Goal: Obtain resource: Download file/media

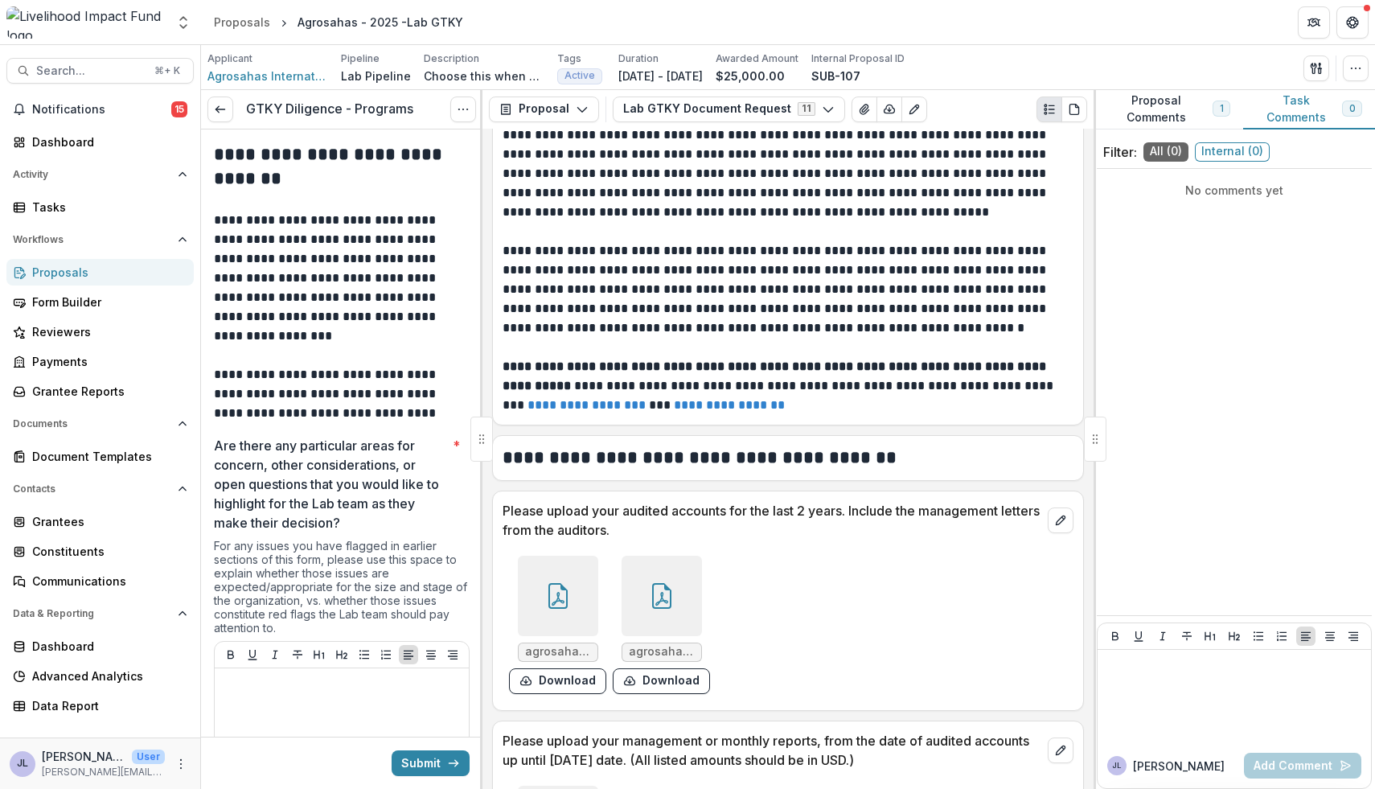
scroll to position [89, 0]
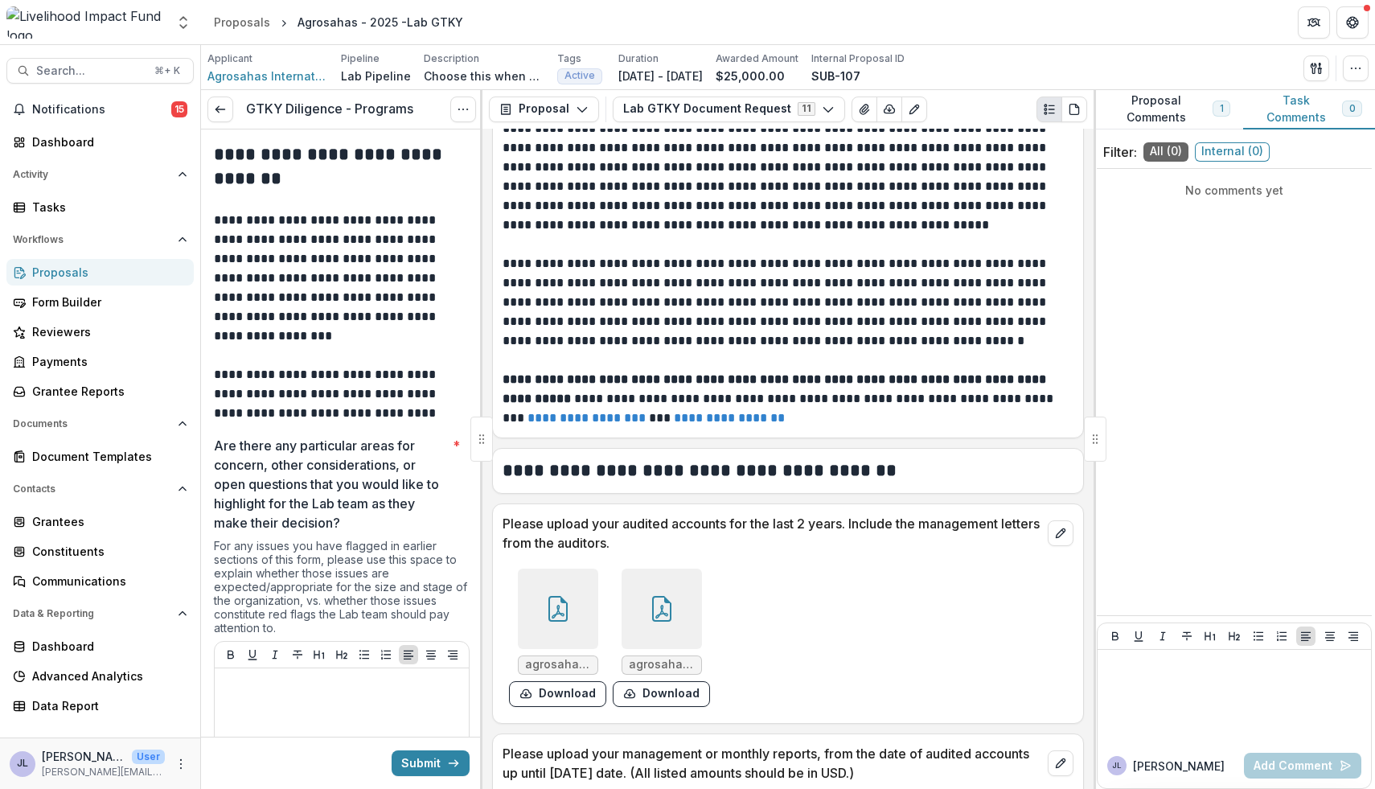
click at [575, 614] on div at bounding box center [558, 609] width 80 height 80
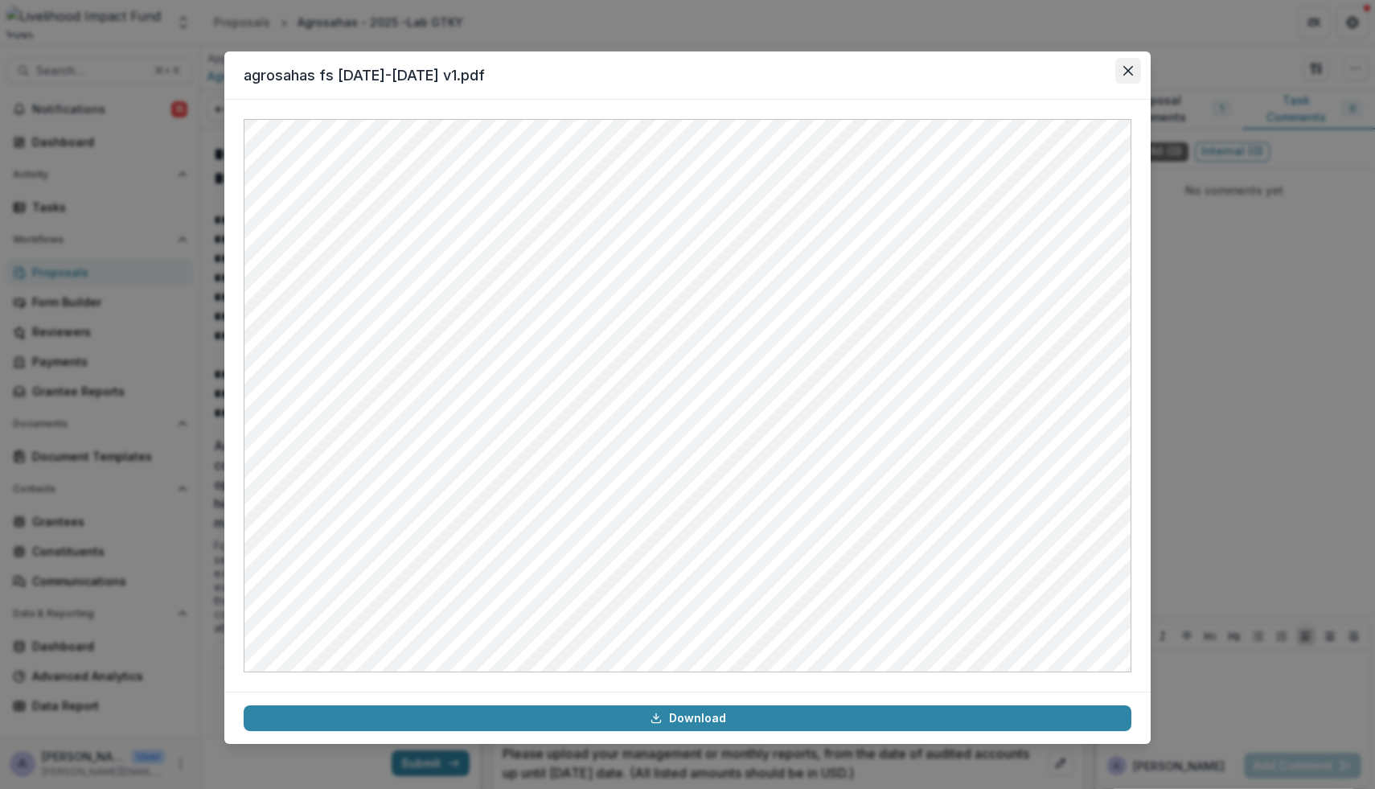
click at [1130, 77] on button "Close" at bounding box center [1128, 71] width 26 height 26
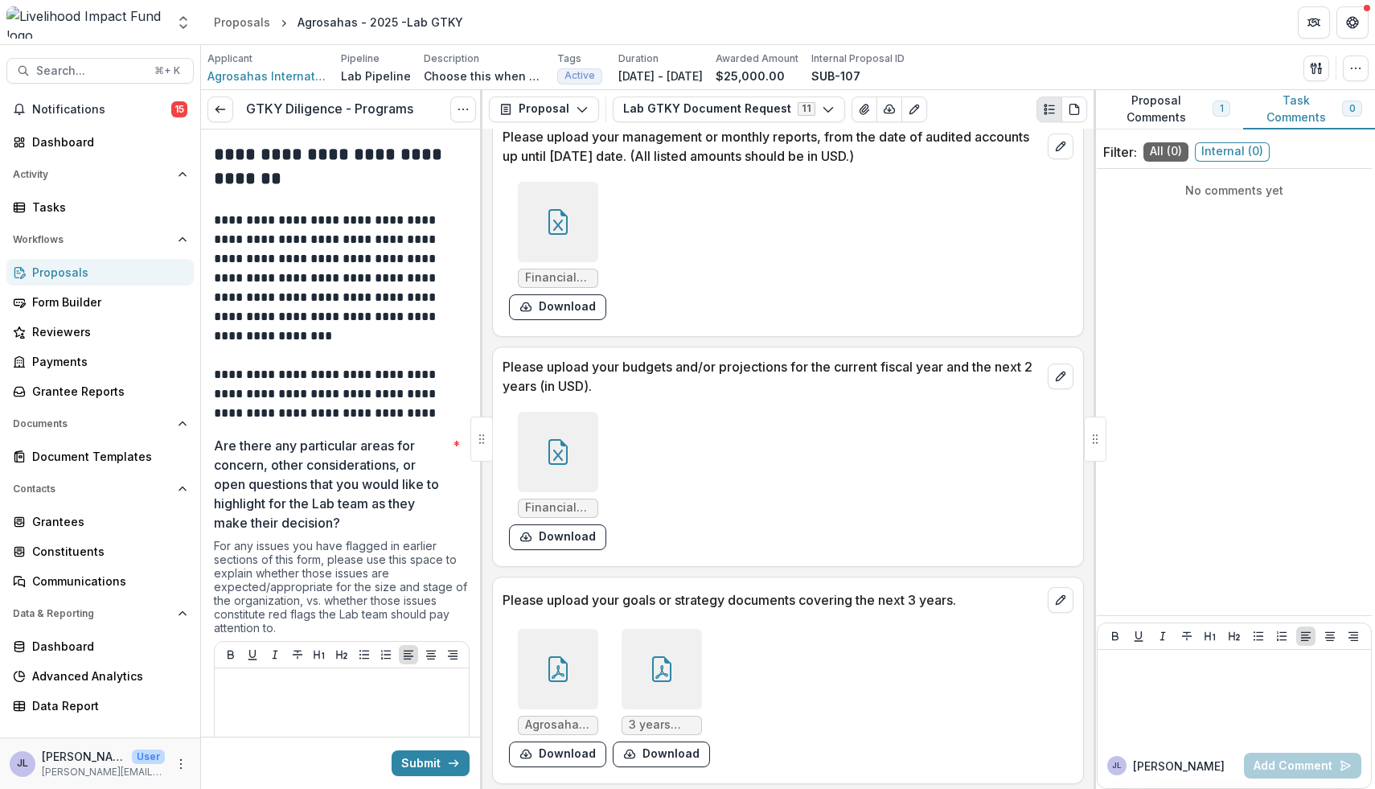
scroll to position [716, 0]
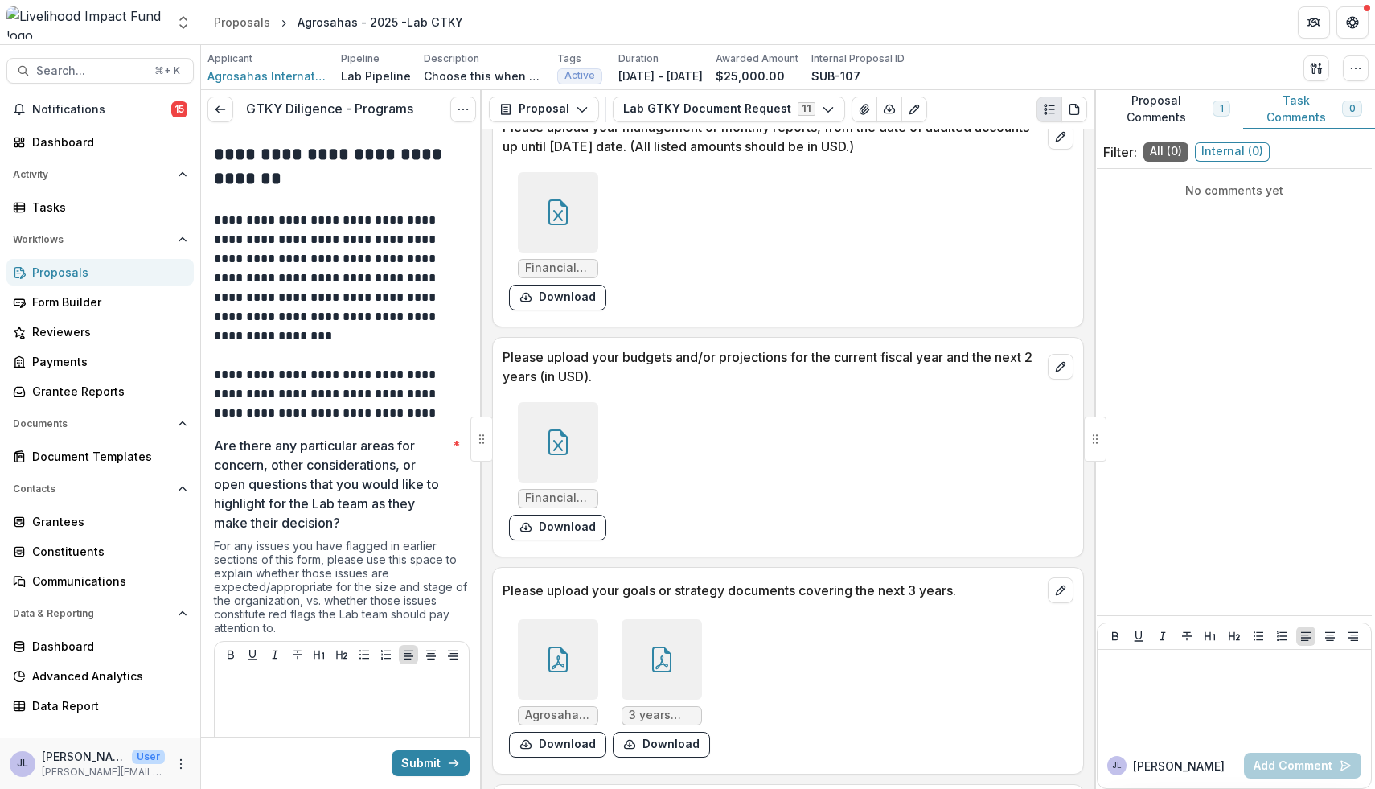
click at [573, 459] on div at bounding box center [558, 442] width 80 height 80
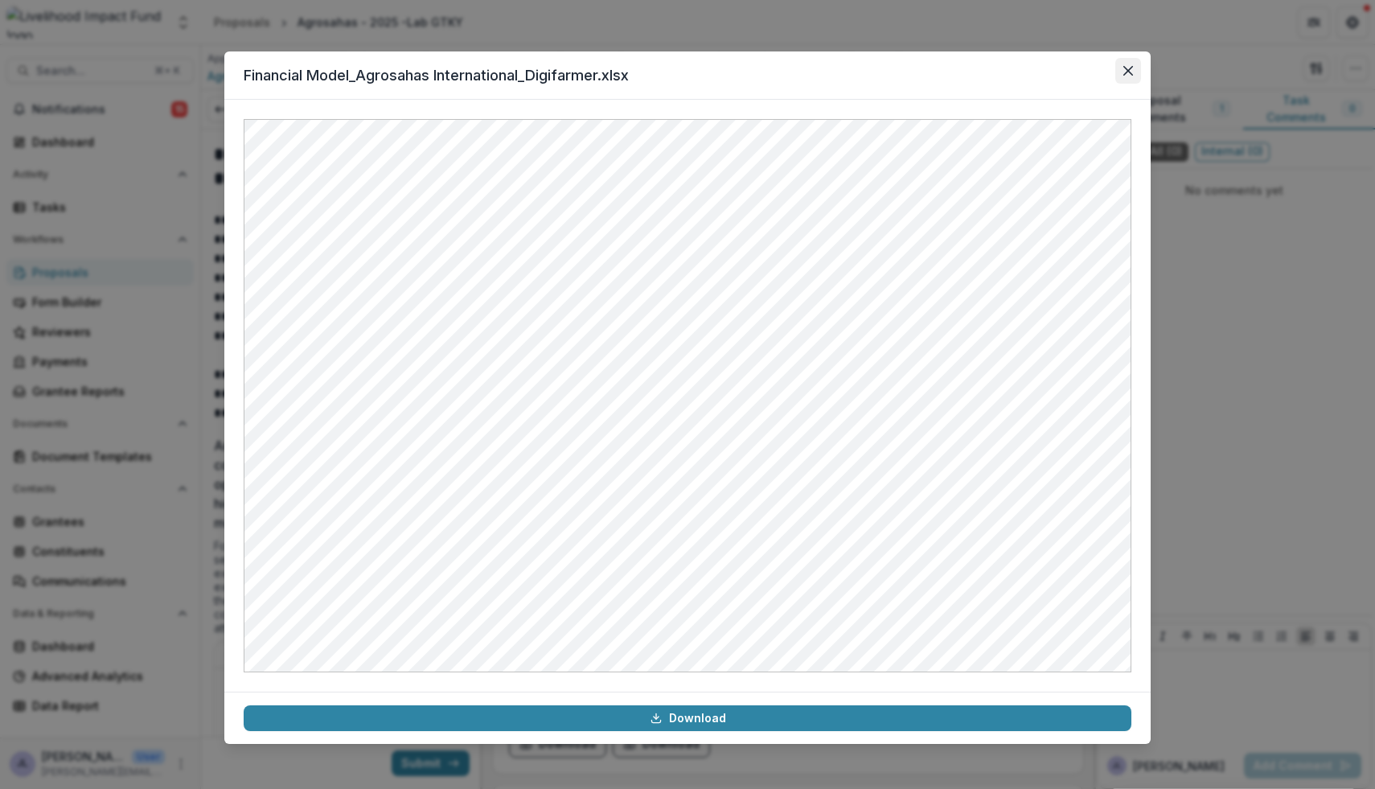
click at [1131, 70] on icon "Close" at bounding box center [1128, 71] width 10 height 10
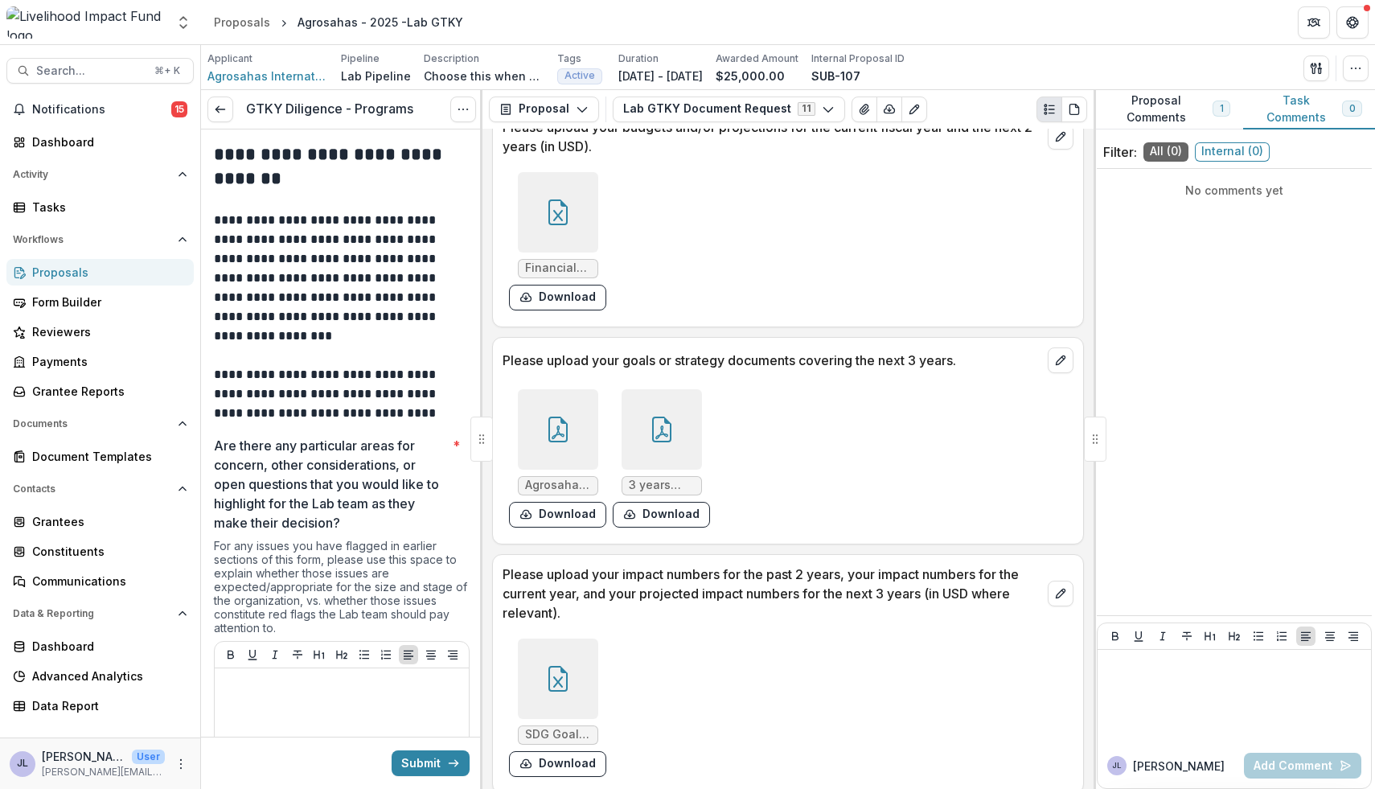
scroll to position [967, 0]
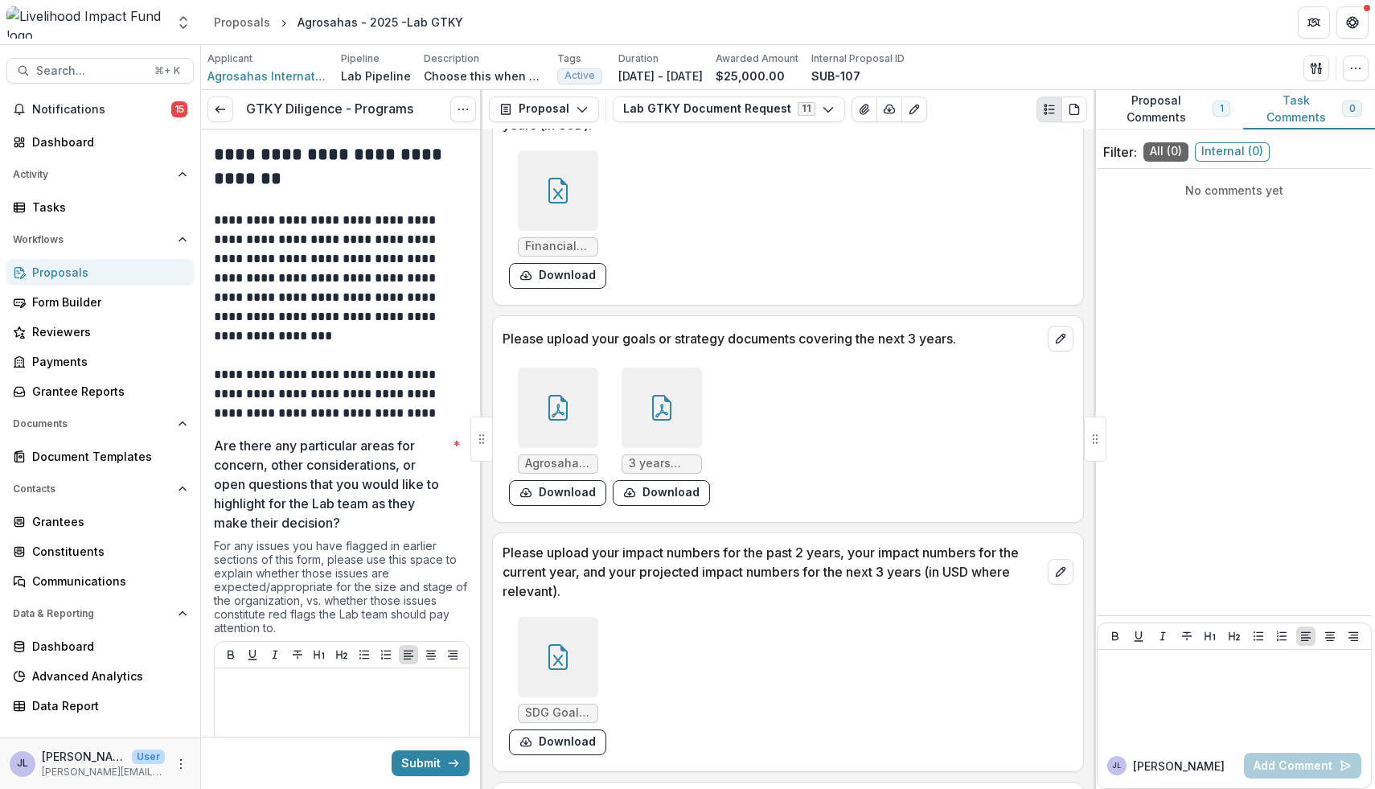
click at [559, 439] on div at bounding box center [558, 407] width 80 height 80
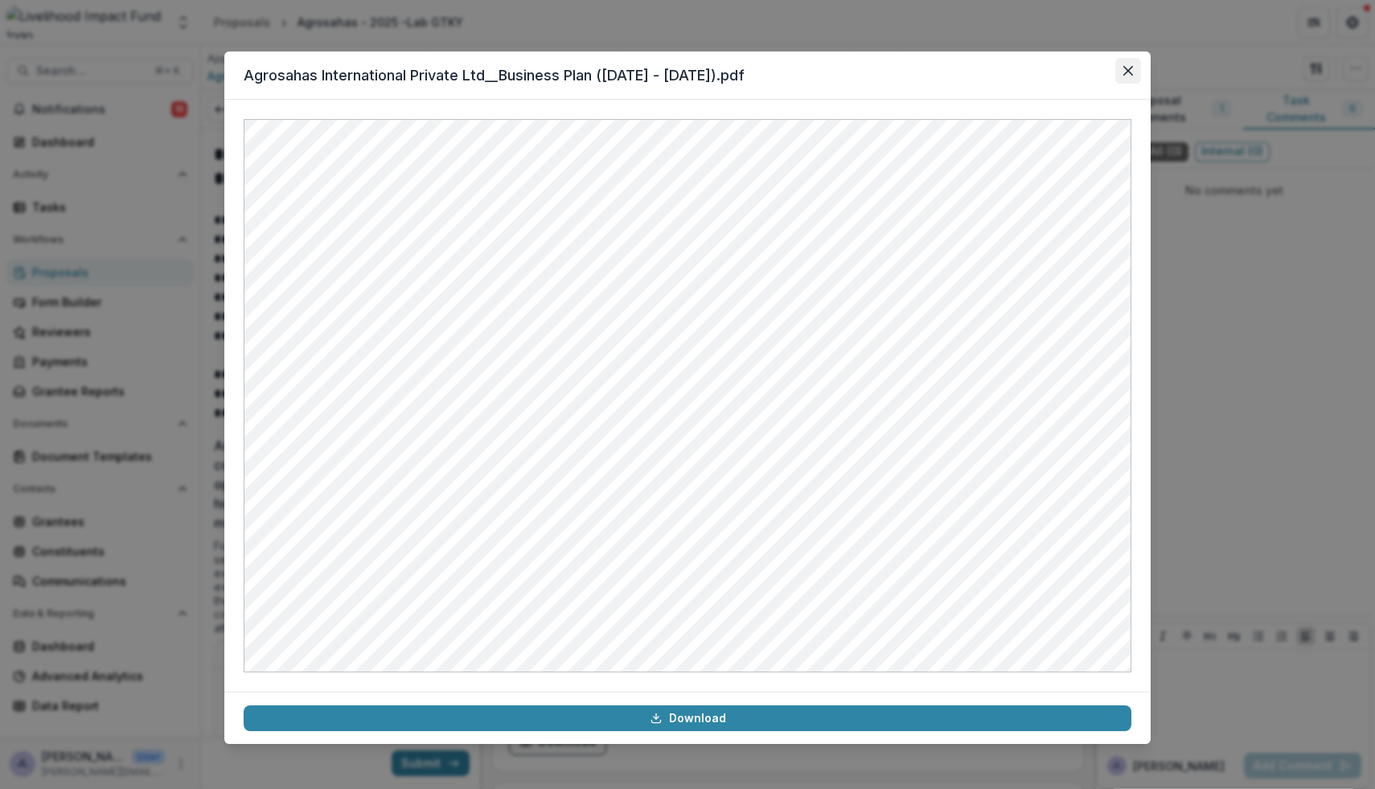
click at [1129, 71] on icon "Close" at bounding box center [1128, 71] width 10 height 10
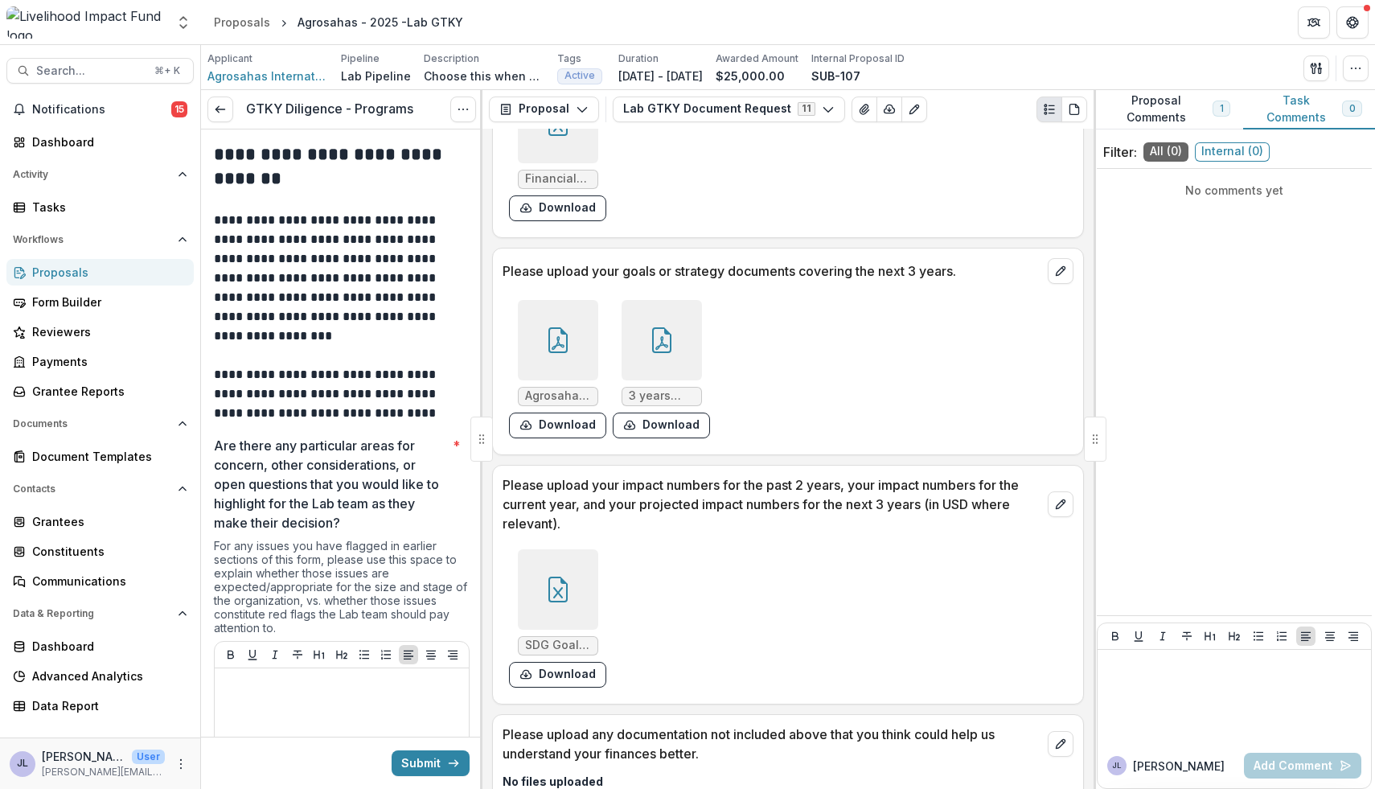
scroll to position [1036, 0]
click at [675, 353] on div at bounding box center [662, 338] width 80 height 80
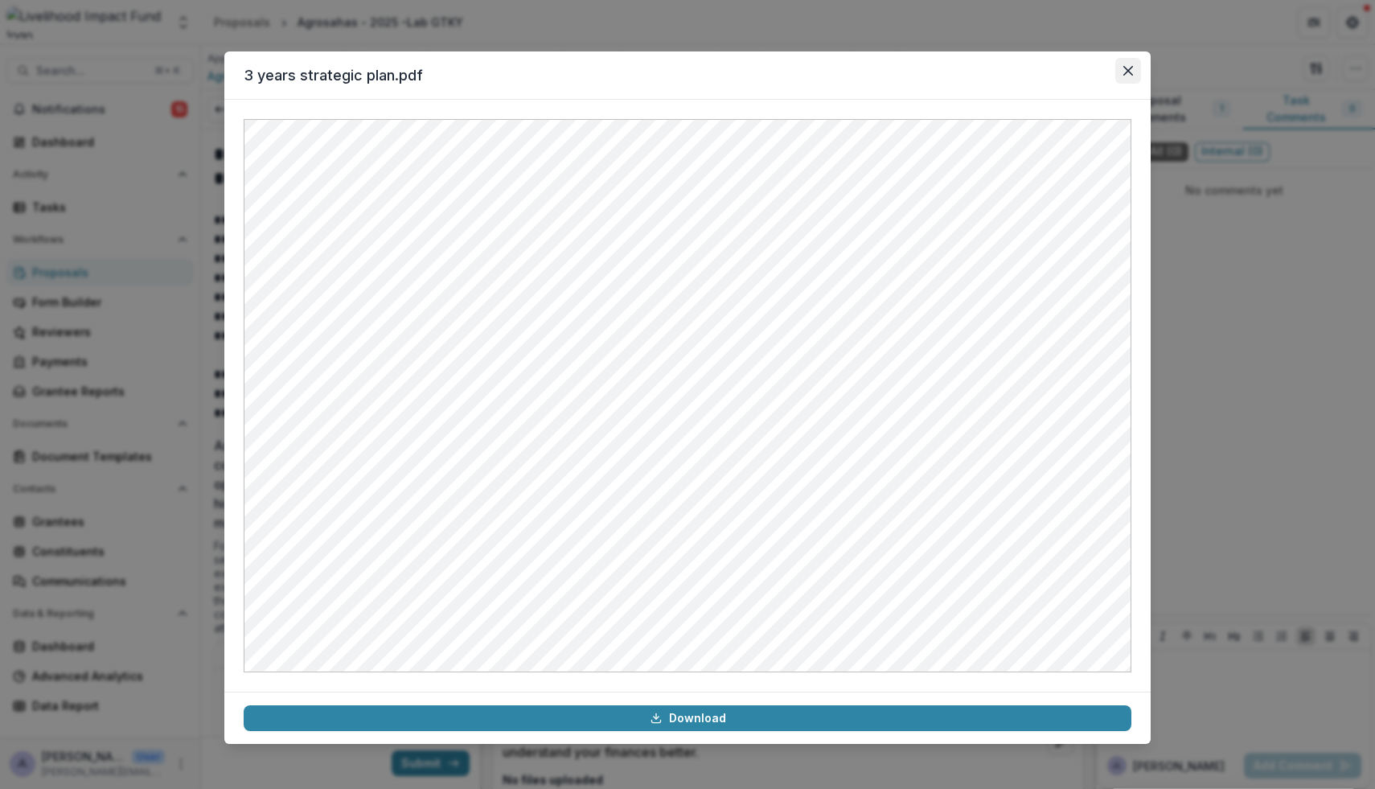
click at [1130, 69] on icon "Close" at bounding box center [1128, 71] width 10 height 10
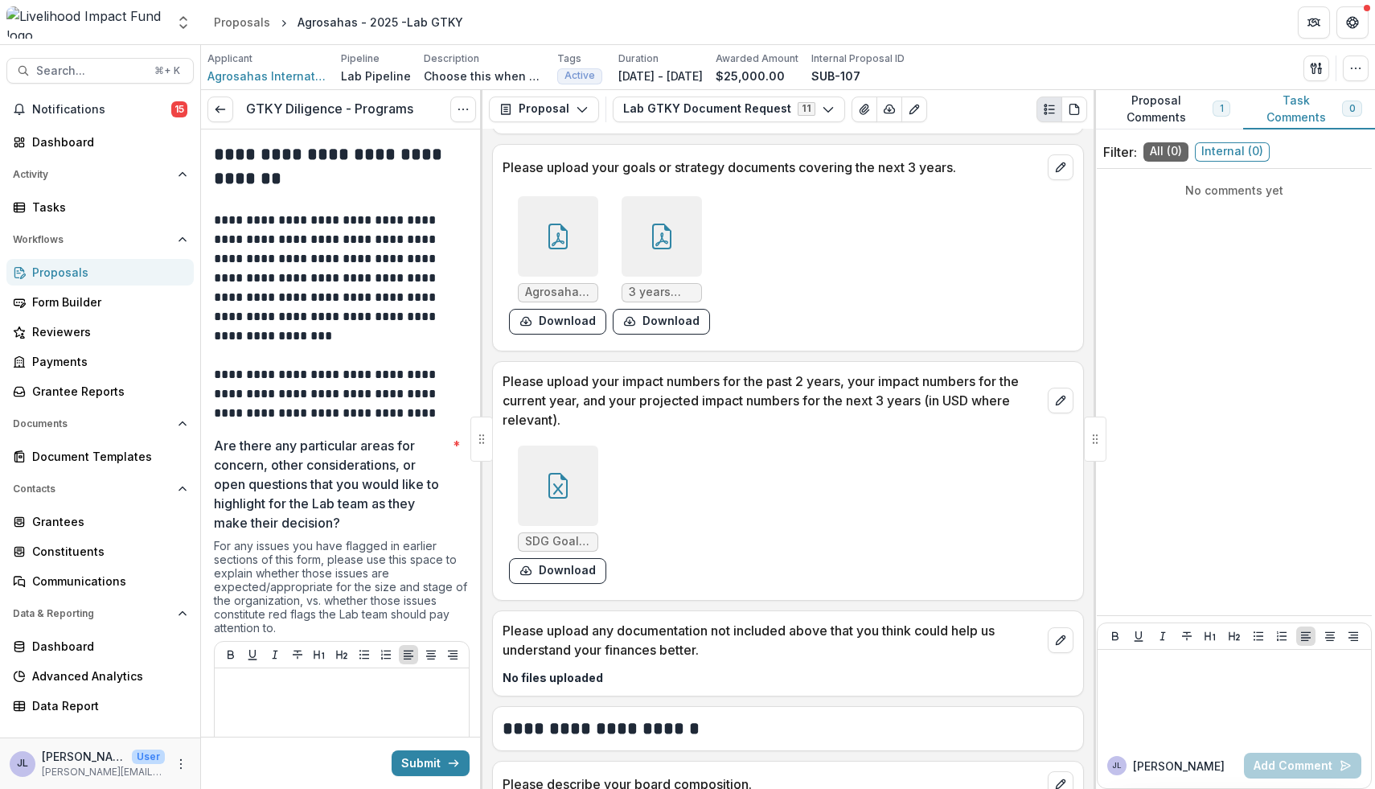
scroll to position [1143, 0]
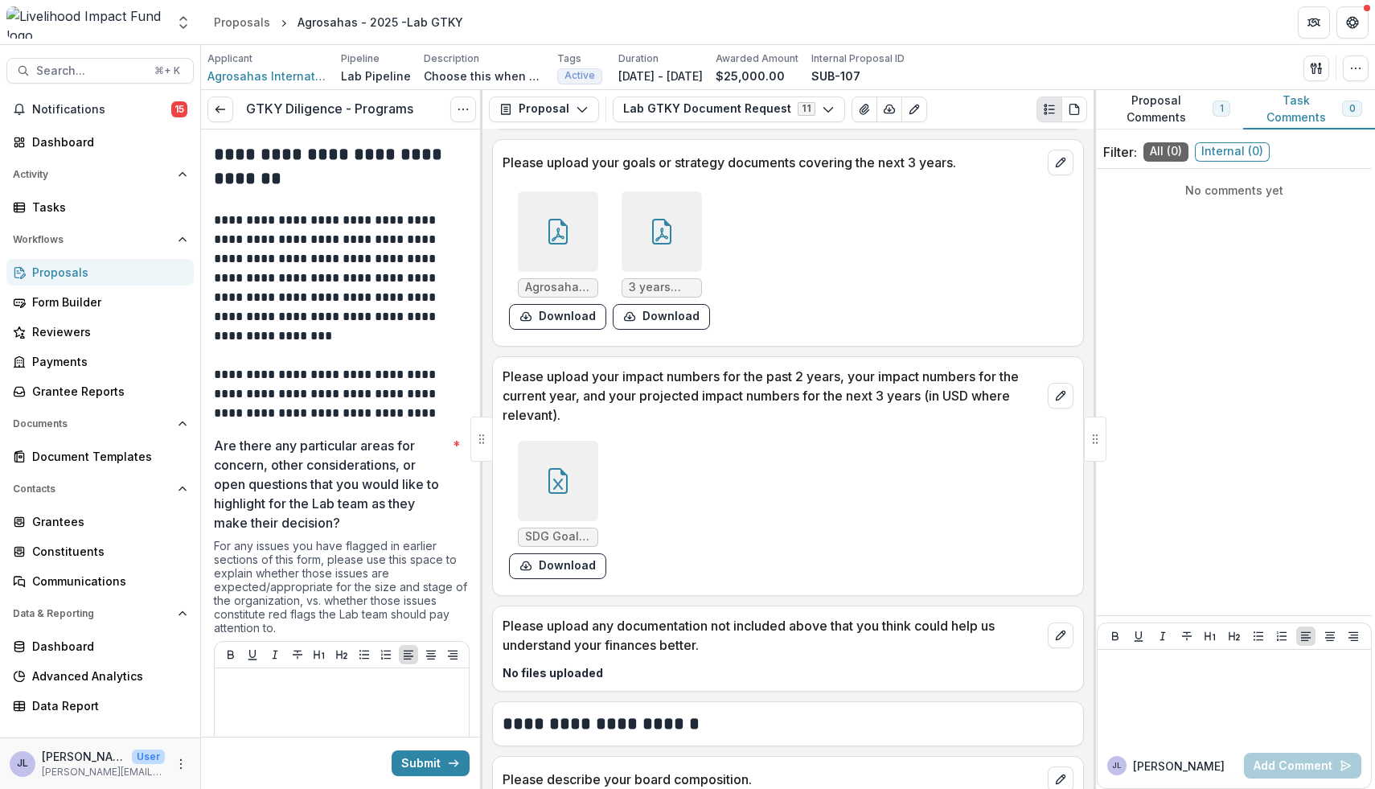
click at [565, 503] on div at bounding box center [558, 481] width 80 height 80
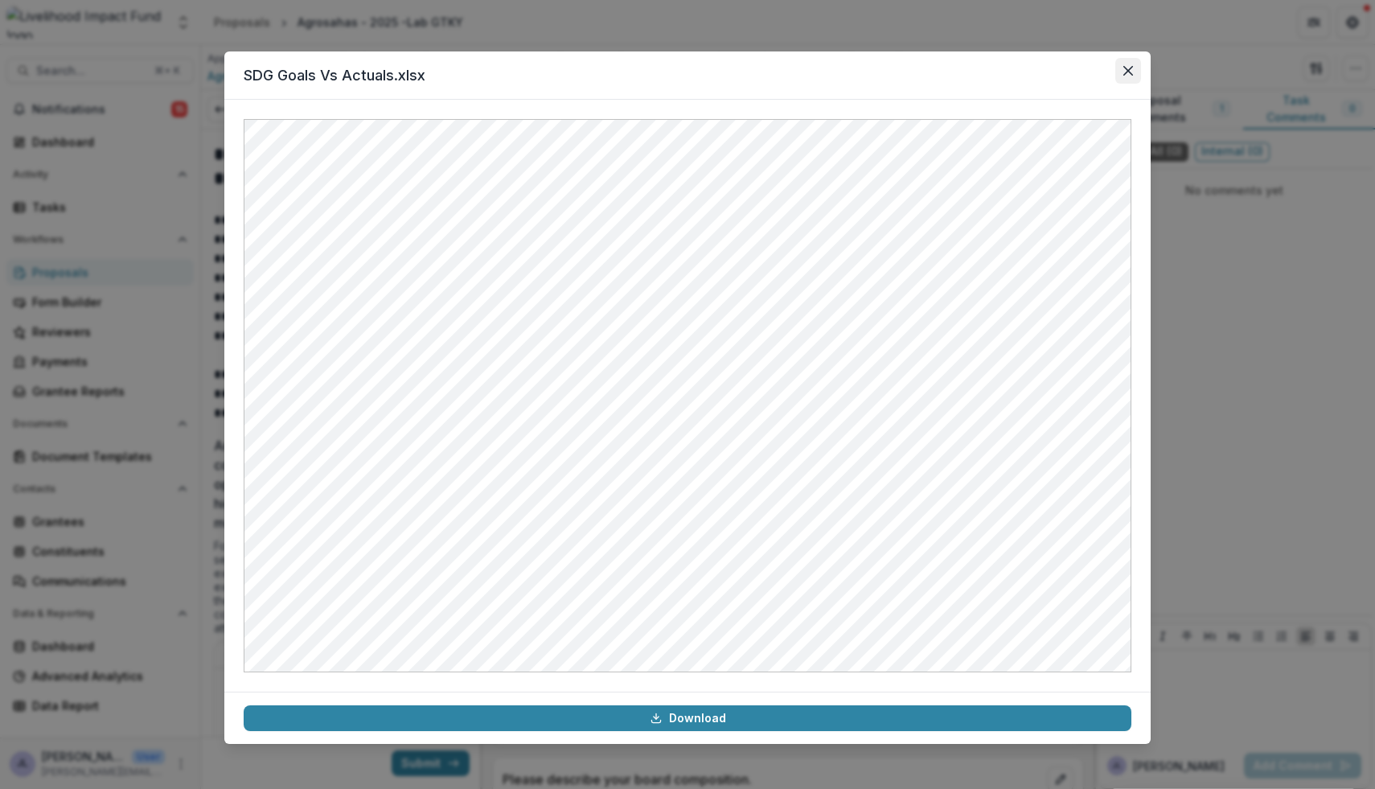
click at [1119, 68] on button "Close" at bounding box center [1128, 71] width 26 height 26
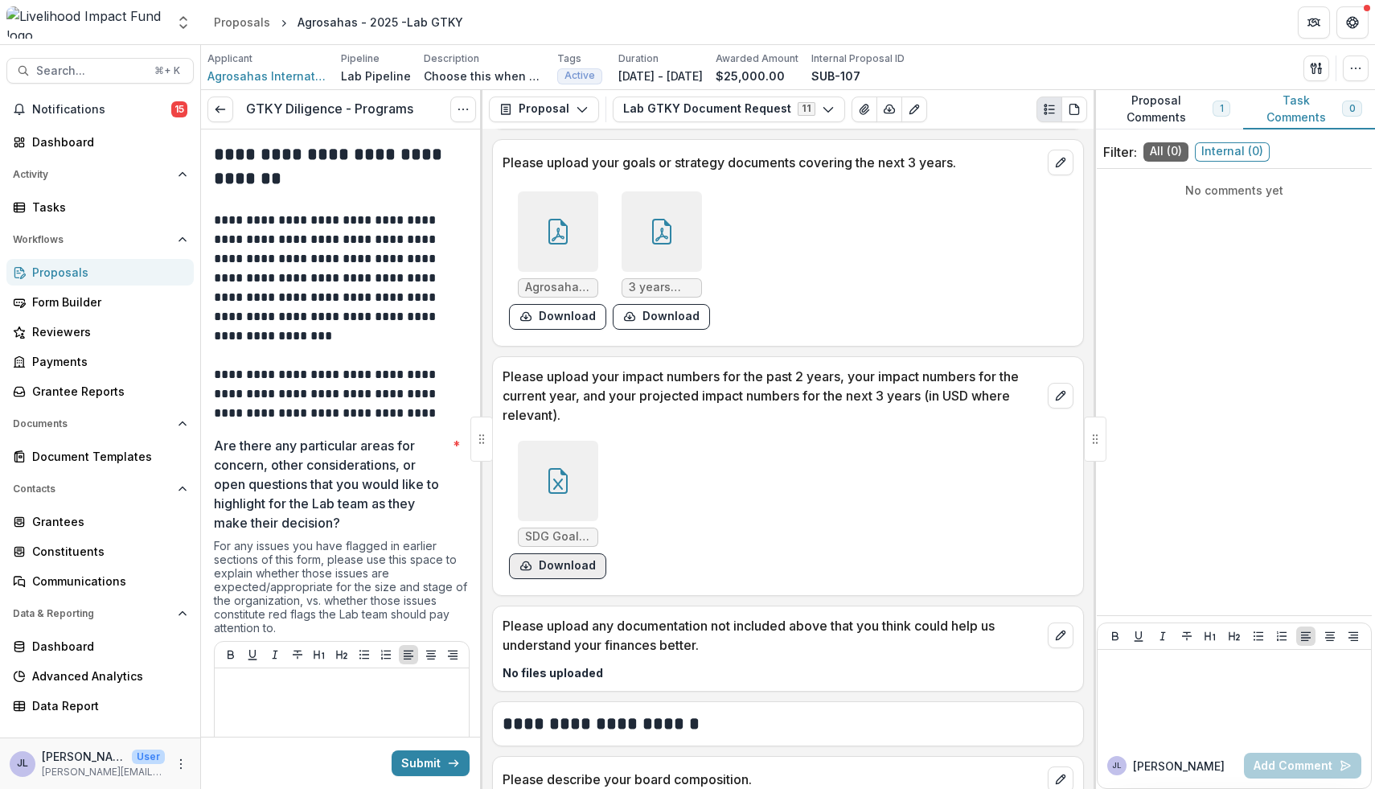
click at [541, 562] on button "Download" at bounding box center [557, 566] width 97 height 26
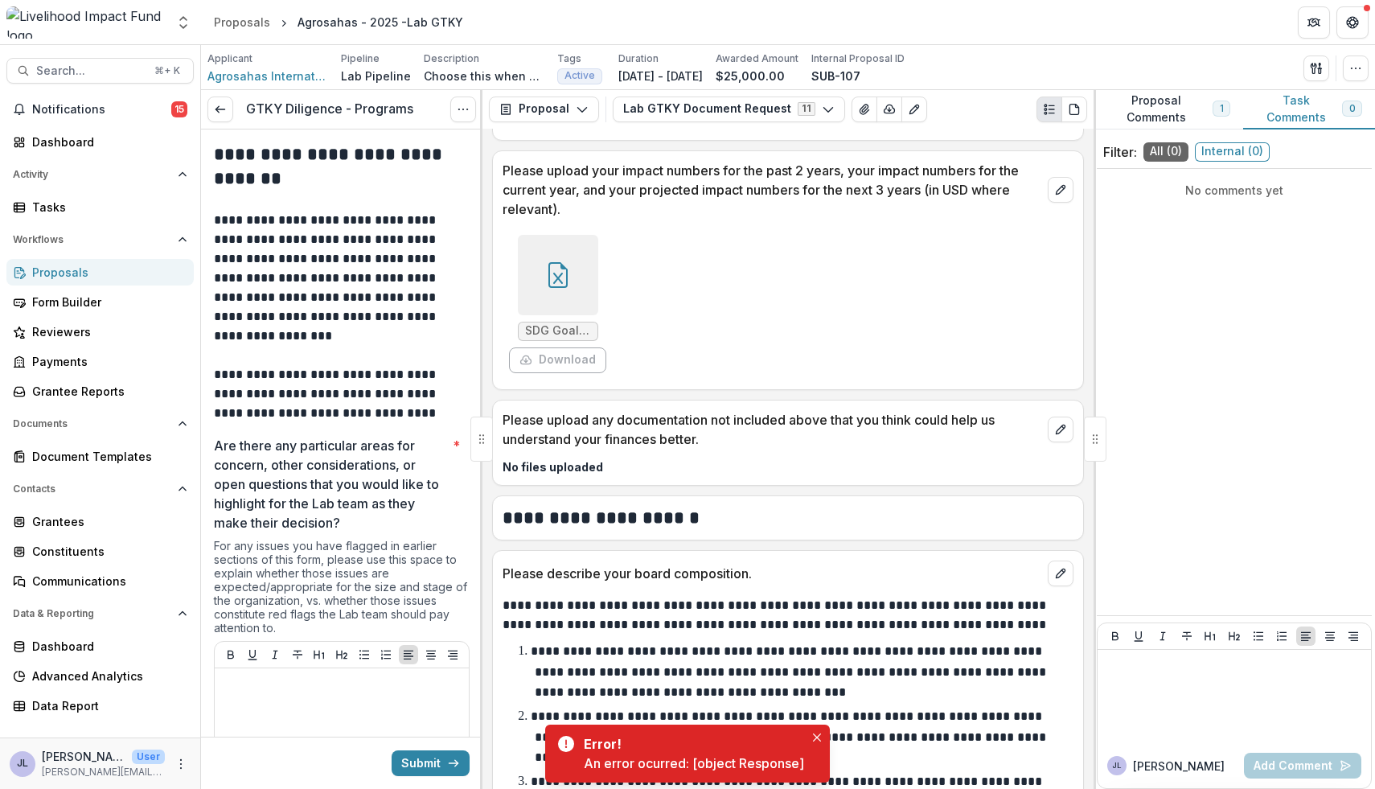
scroll to position [1345, 0]
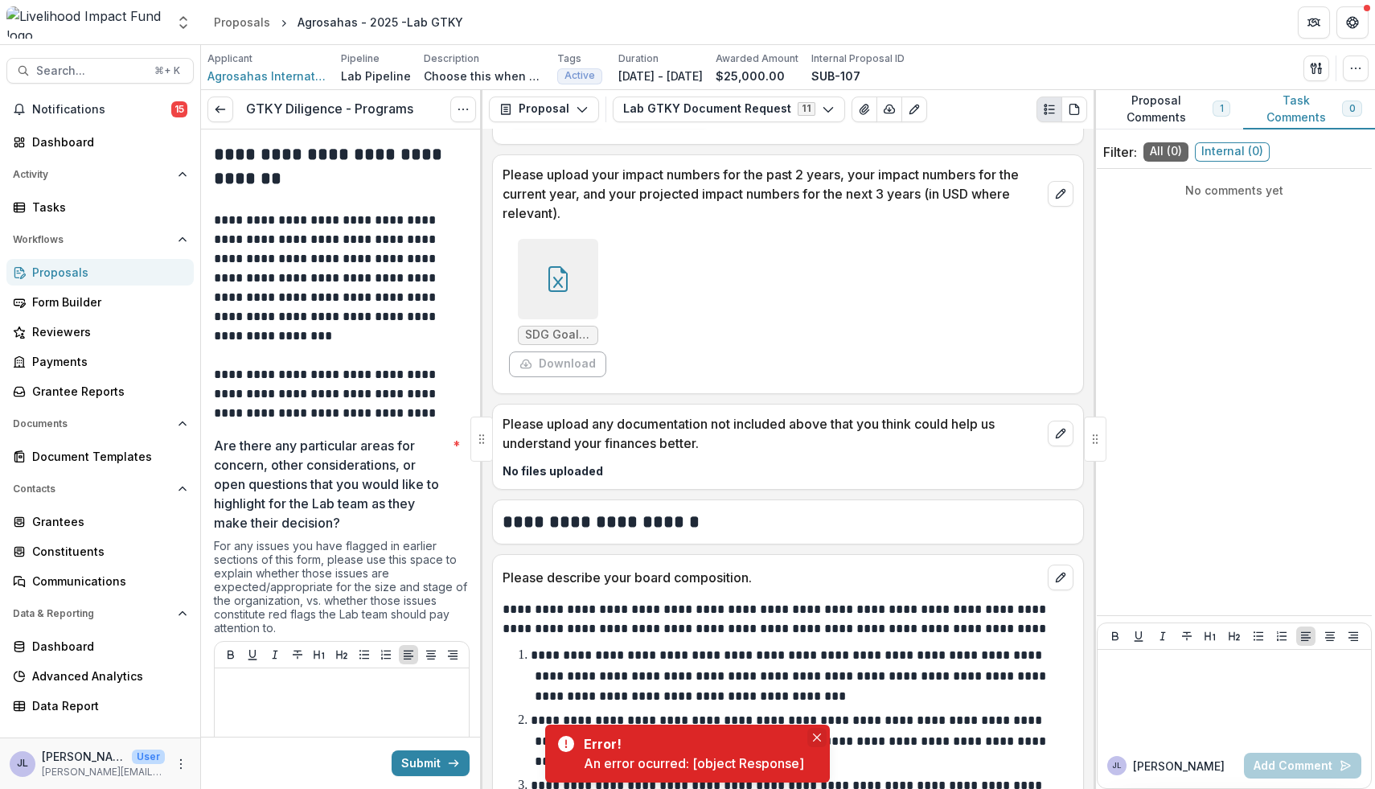
click at [816, 737] on icon "Close" at bounding box center [817, 737] width 8 height 8
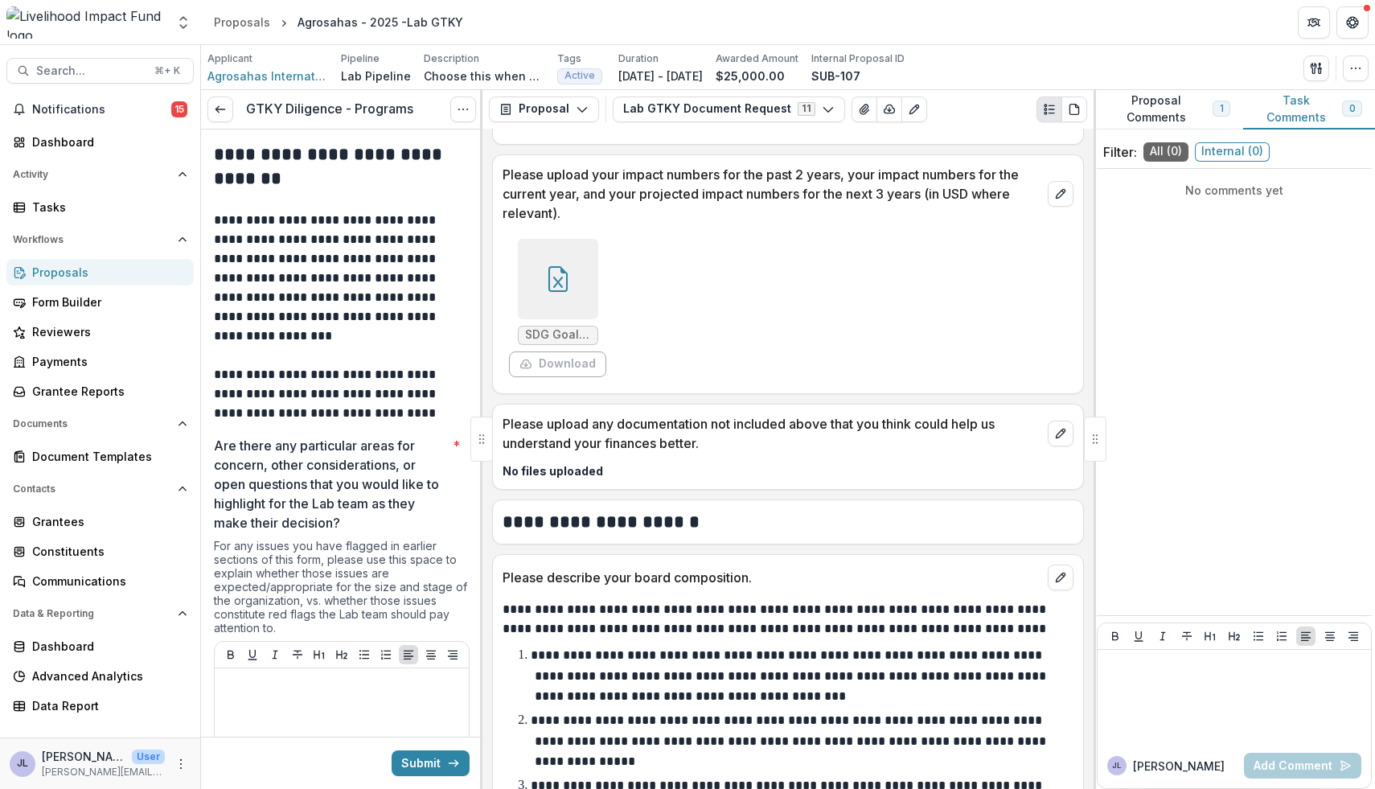
click at [573, 297] on div at bounding box center [558, 279] width 80 height 80
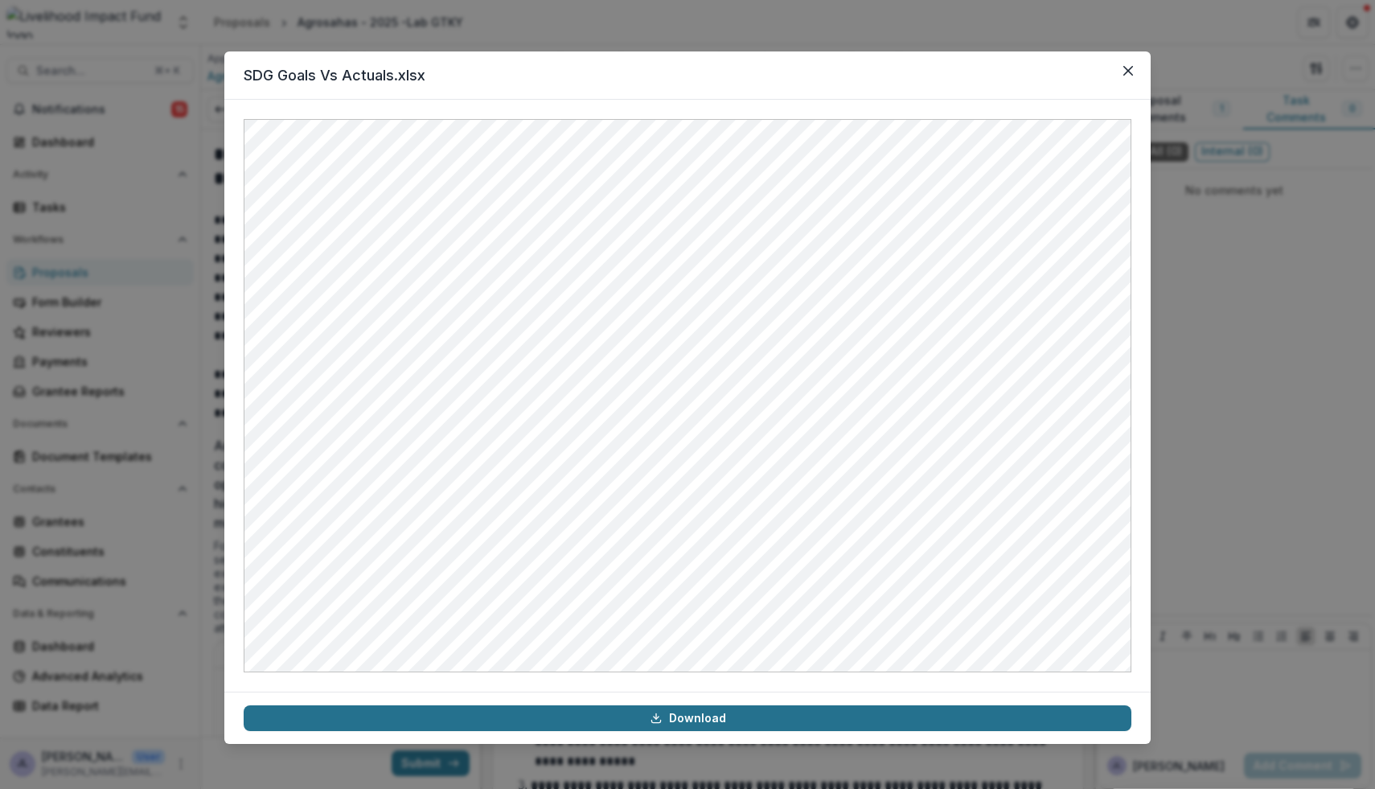
click at [781, 724] on link "Download" at bounding box center [688, 718] width 888 height 26
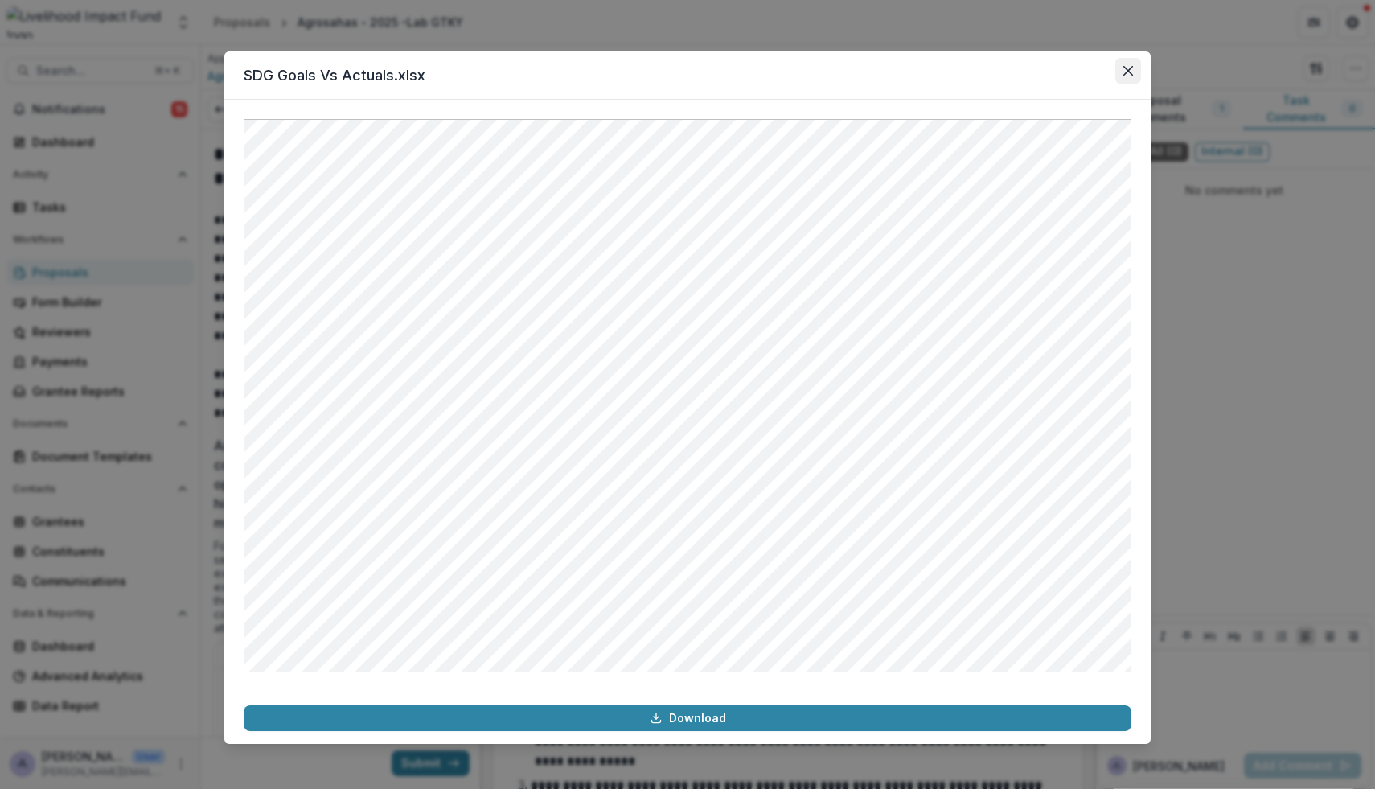
click at [1127, 68] on icon "Close" at bounding box center [1128, 71] width 10 height 10
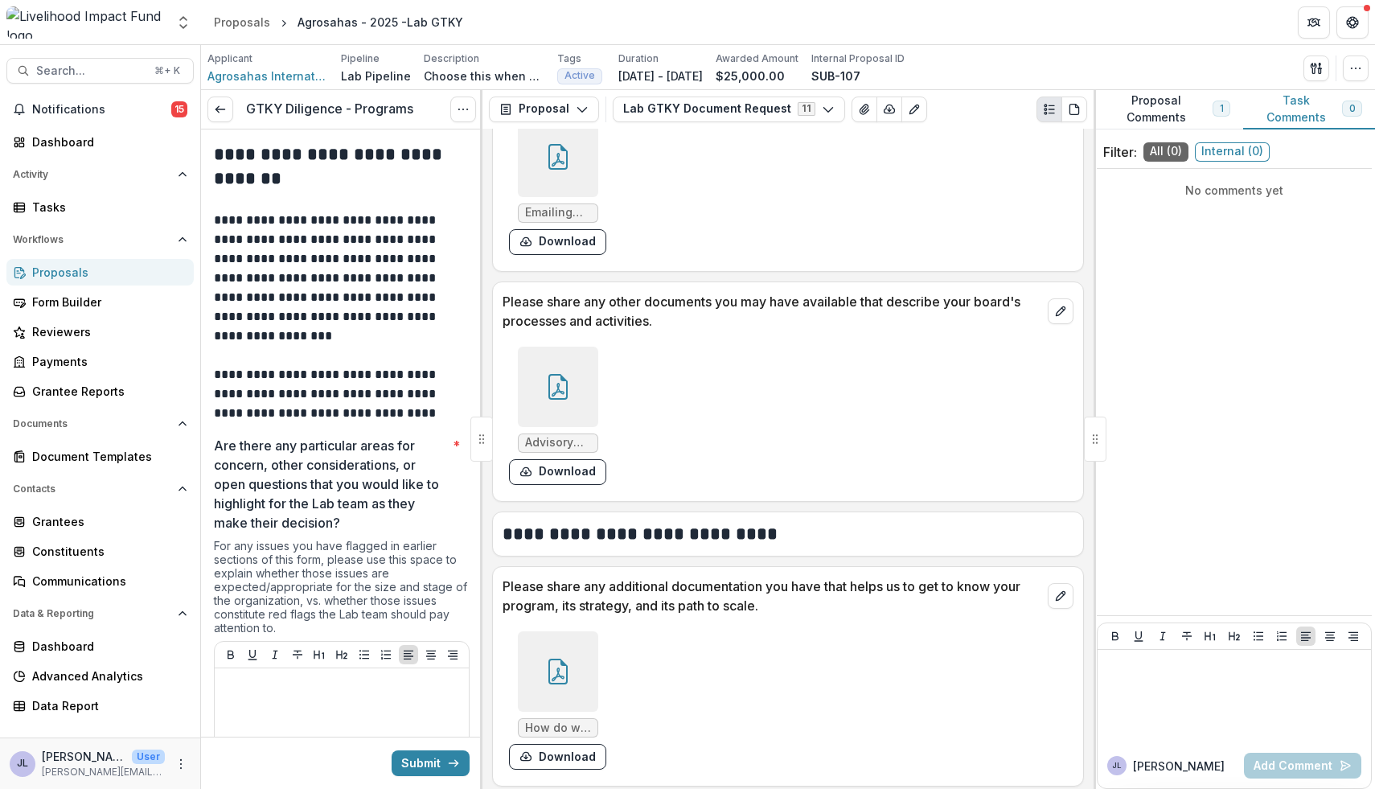
scroll to position [2223, 0]
click at [570, 402] on div at bounding box center [558, 387] width 80 height 80
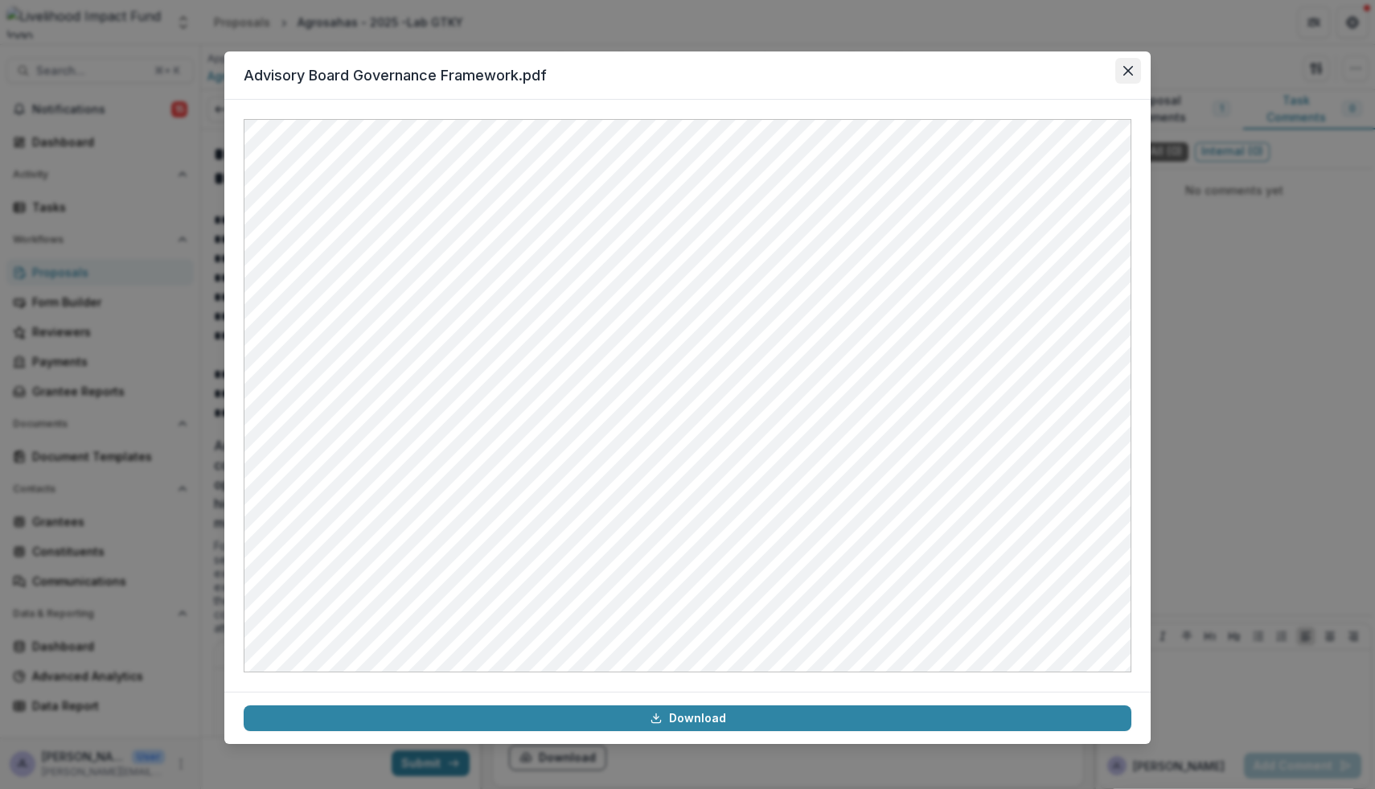
click at [1127, 76] on button "Close" at bounding box center [1128, 71] width 26 height 26
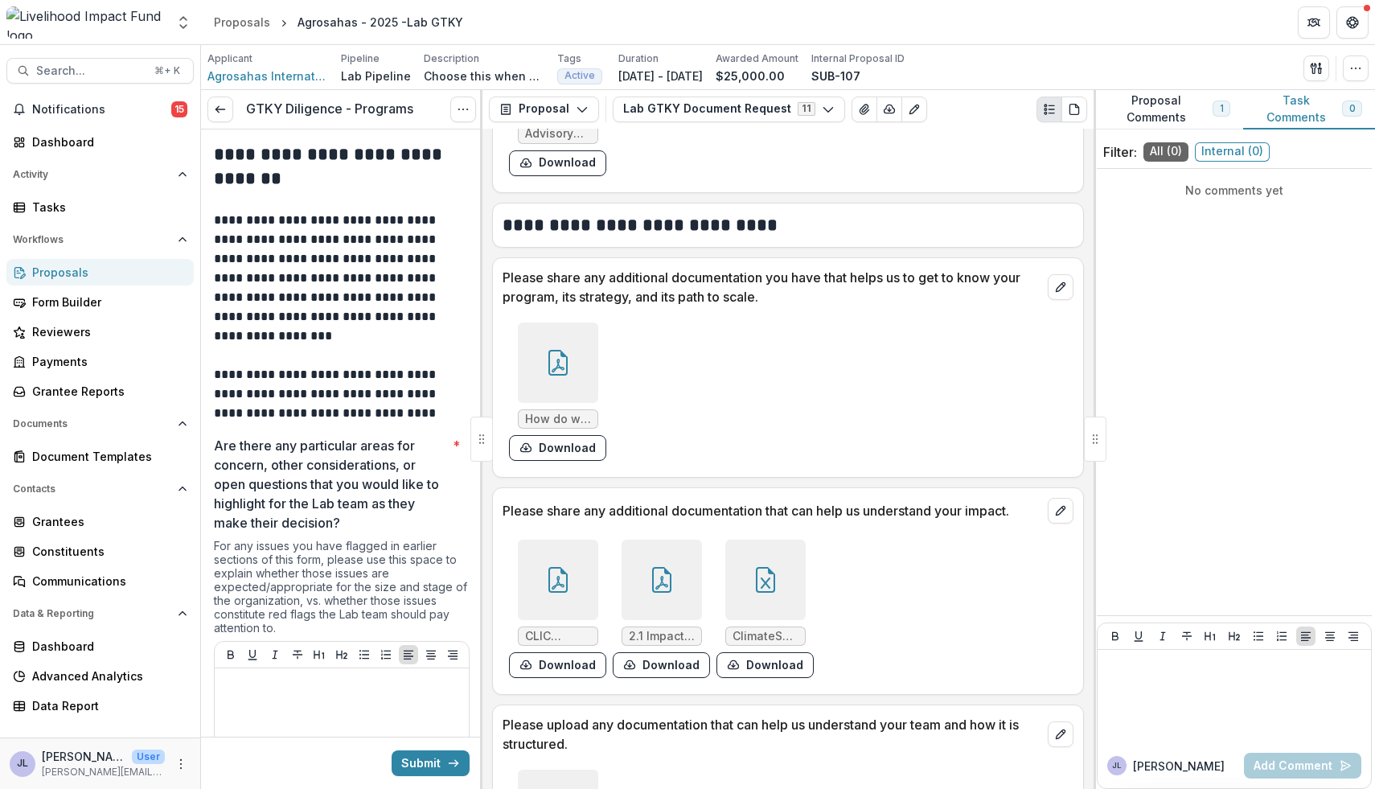
scroll to position [2532, 0]
click at [577, 381] on div at bounding box center [558, 363] width 80 height 80
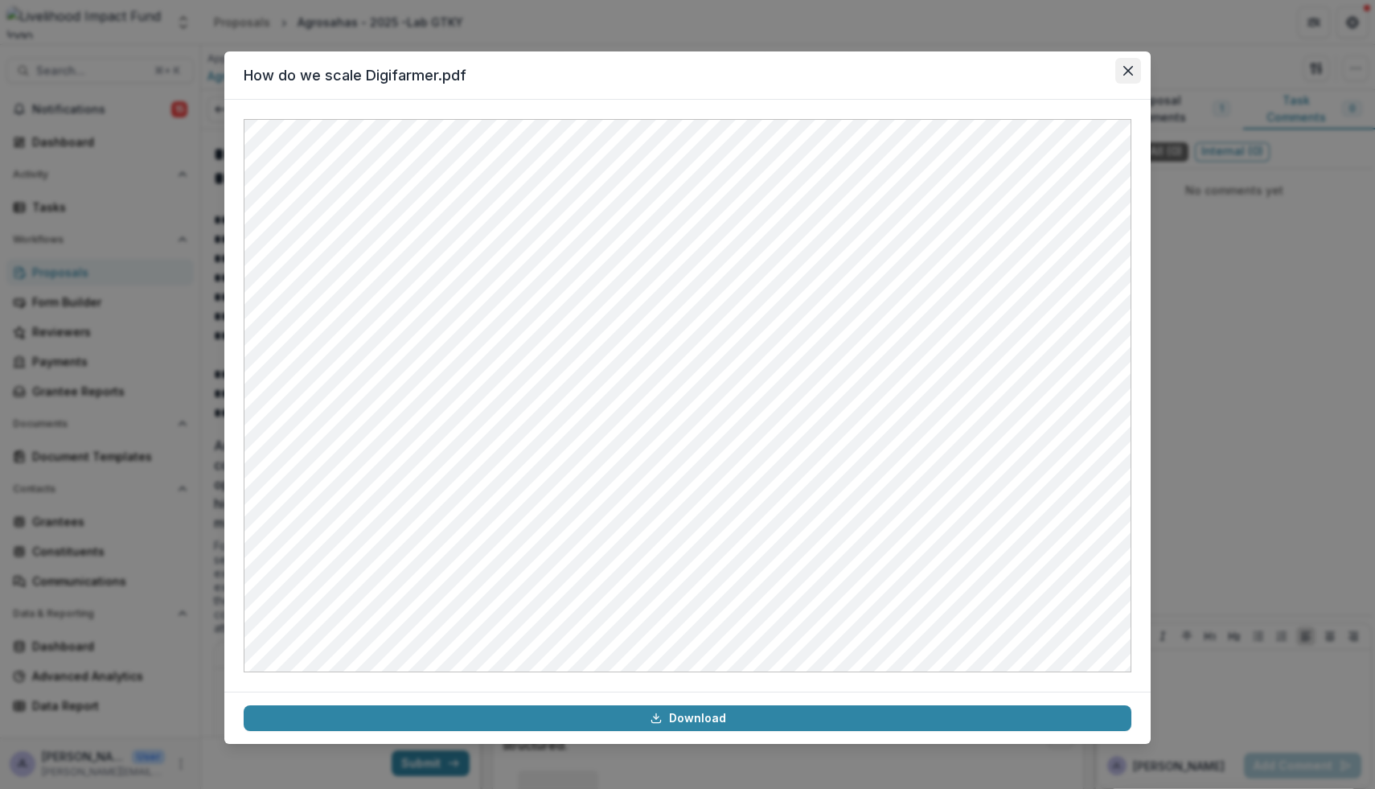
click at [1125, 72] on icon "Close" at bounding box center [1128, 71] width 10 height 10
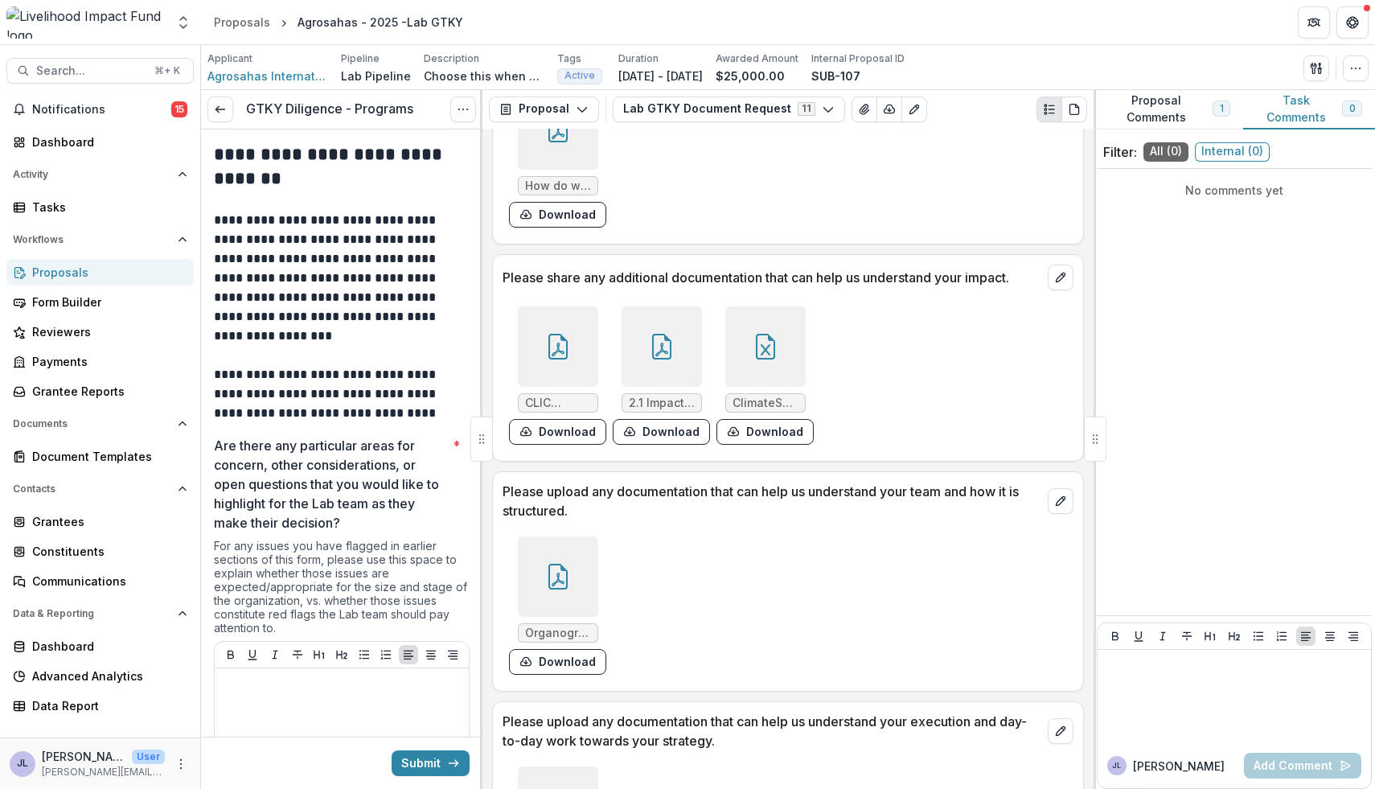
scroll to position [2746, 0]
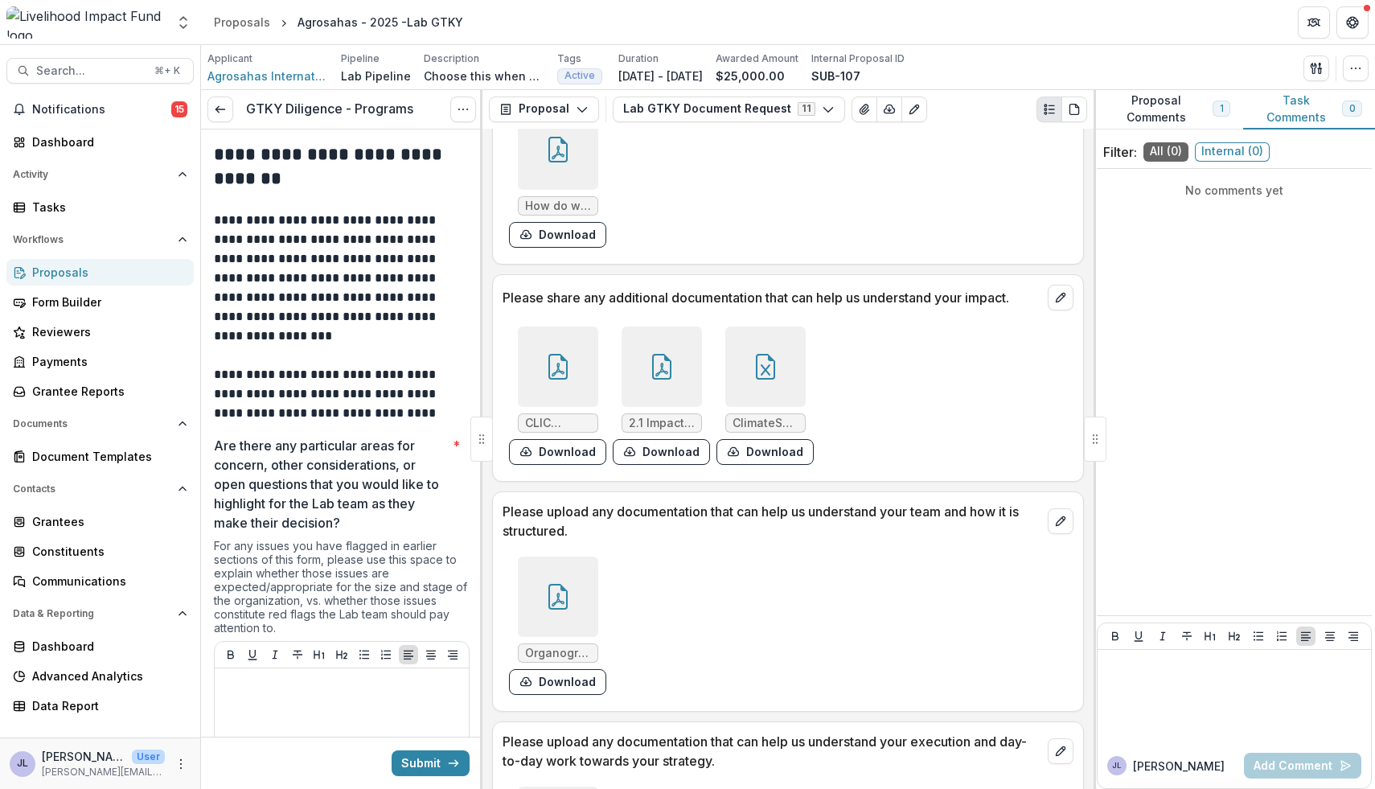
click at [573, 368] on div at bounding box center [558, 366] width 80 height 80
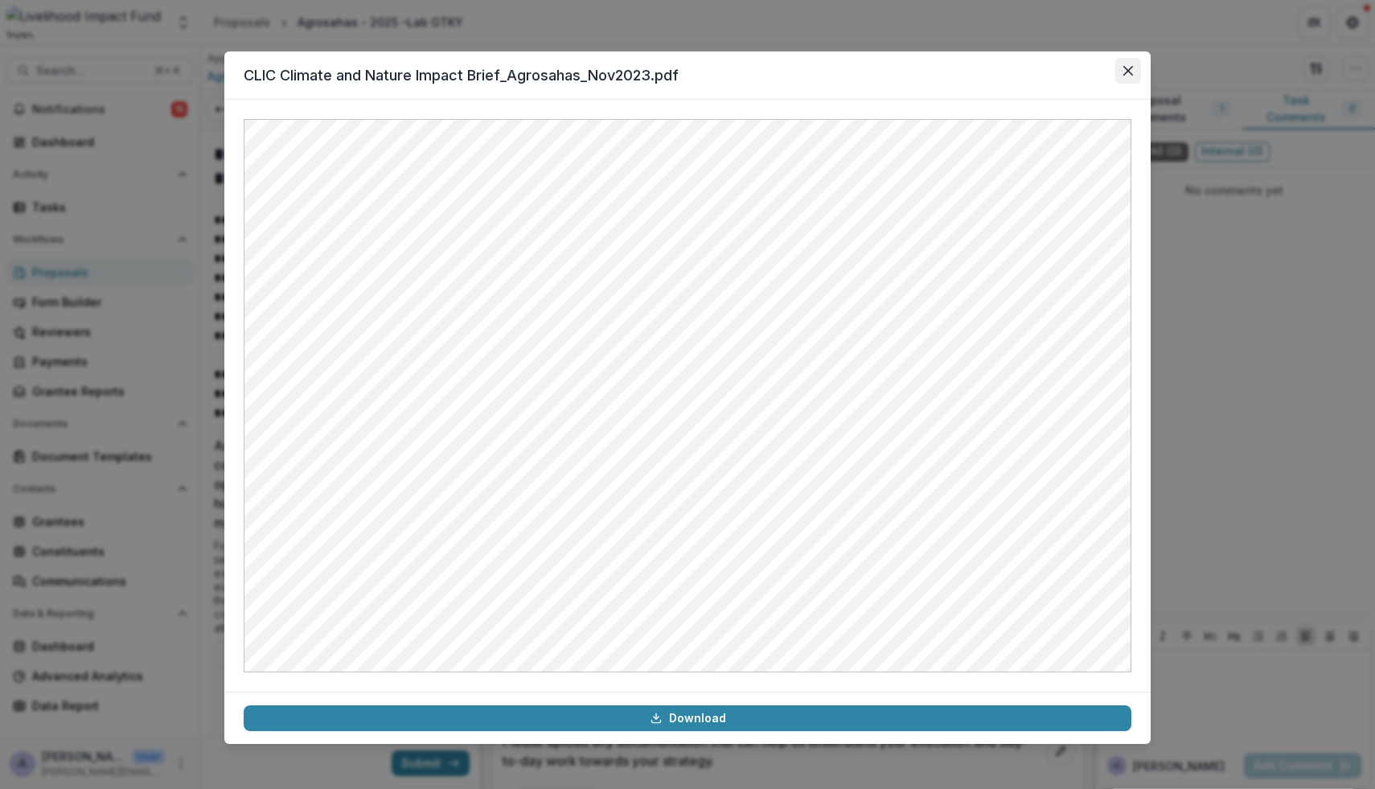
click at [1126, 70] on icon "Close" at bounding box center [1128, 71] width 10 height 10
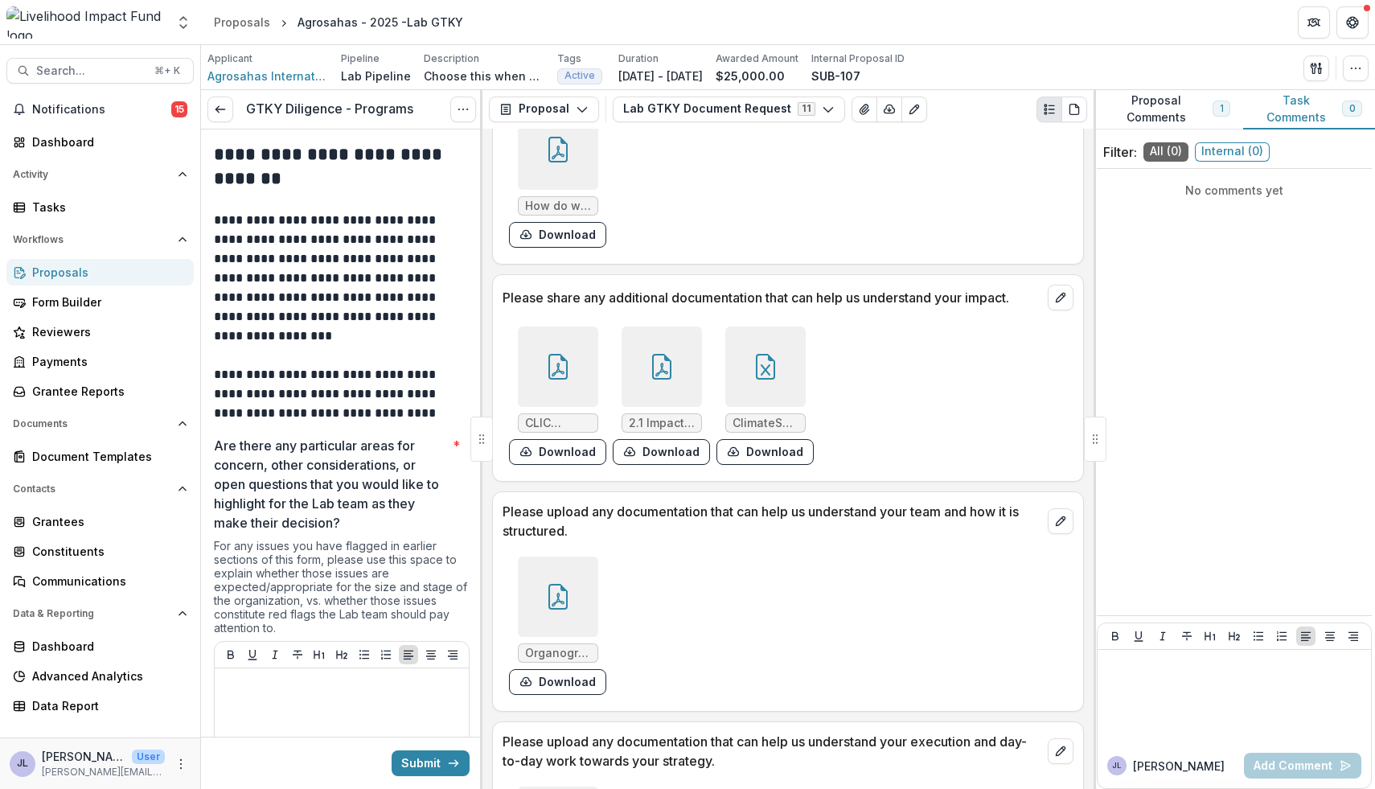
click at [655, 367] on icon at bounding box center [662, 367] width 26 height 26
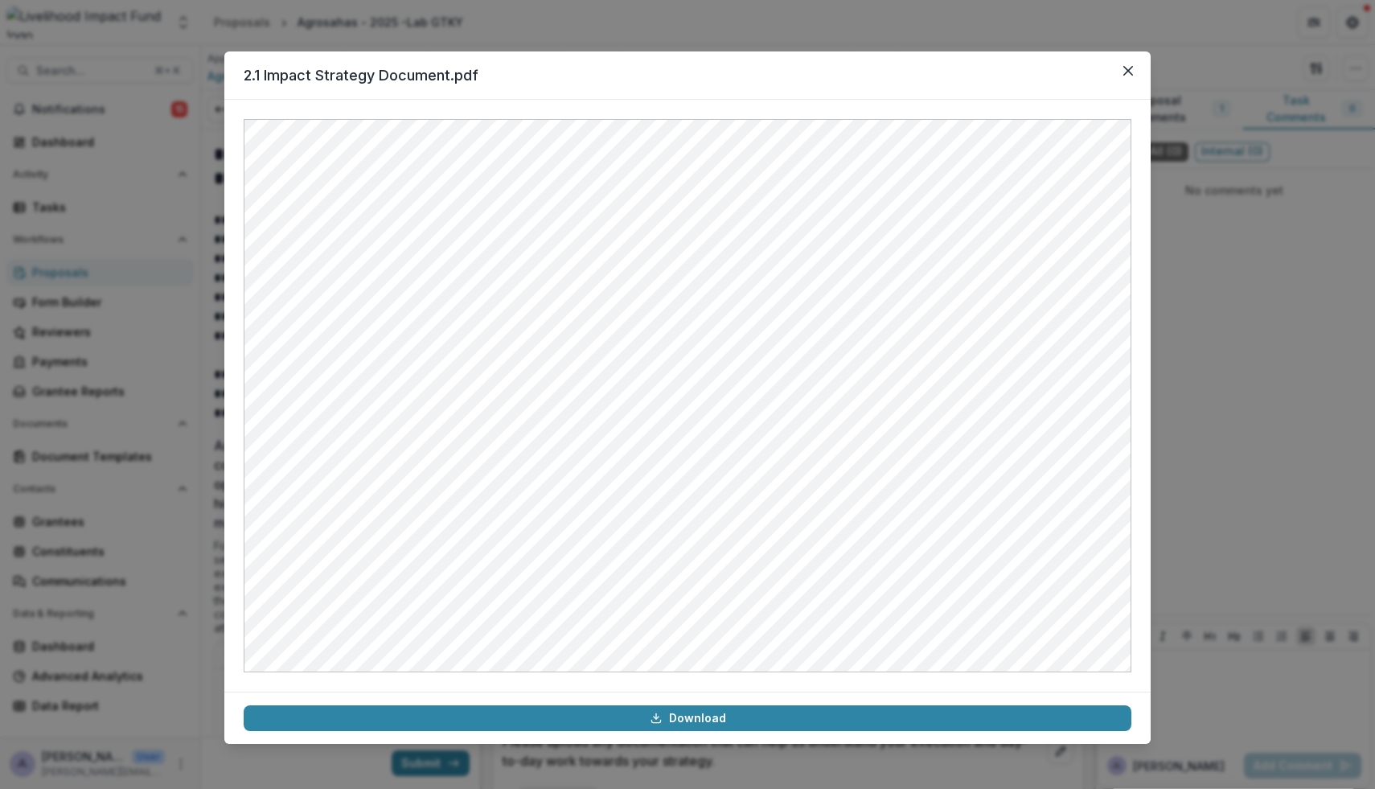
click at [1114, 72] on header "2.1 Impact Strategy Document.pdf" at bounding box center [687, 75] width 926 height 48
click at [1121, 74] on button "Close" at bounding box center [1128, 71] width 26 height 26
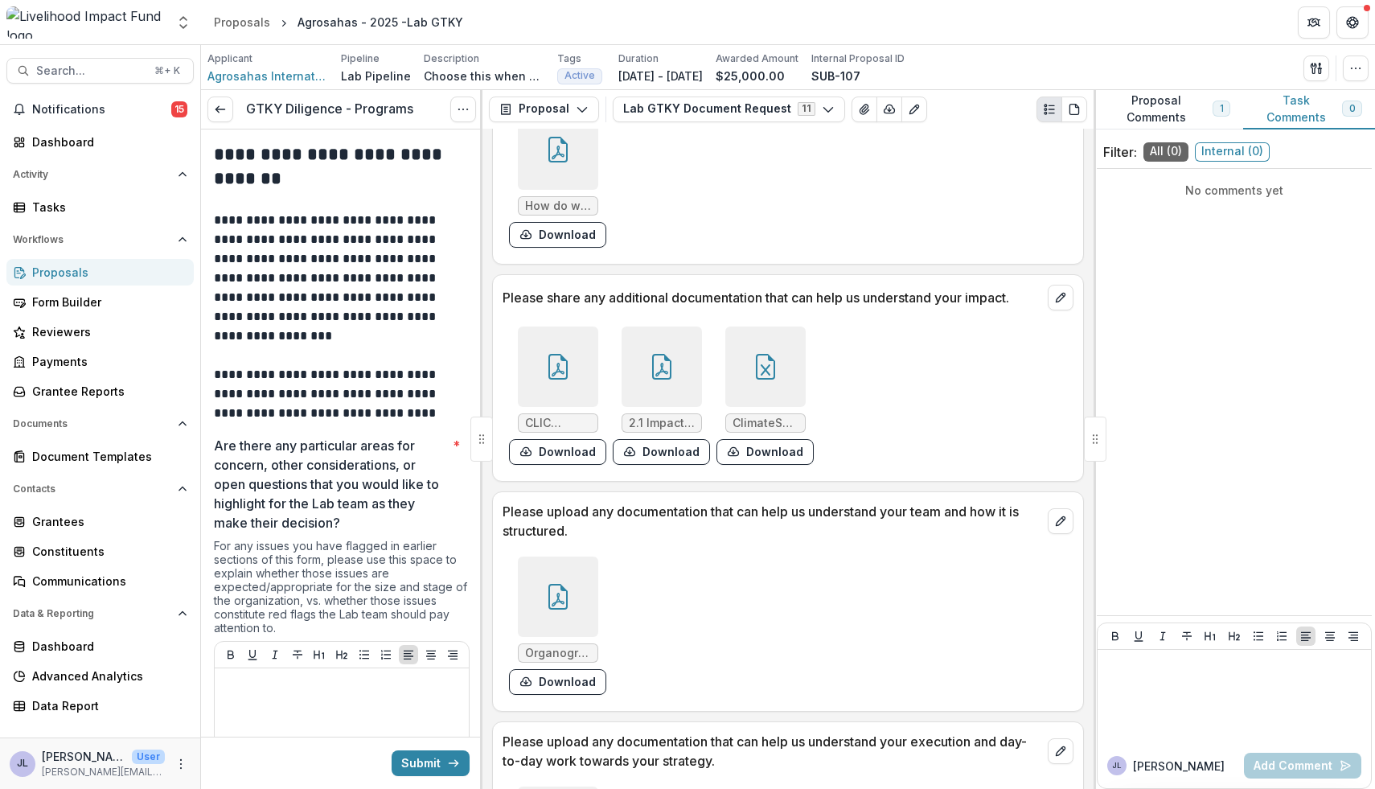
click at [762, 367] on icon at bounding box center [766, 367] width 26 height 26
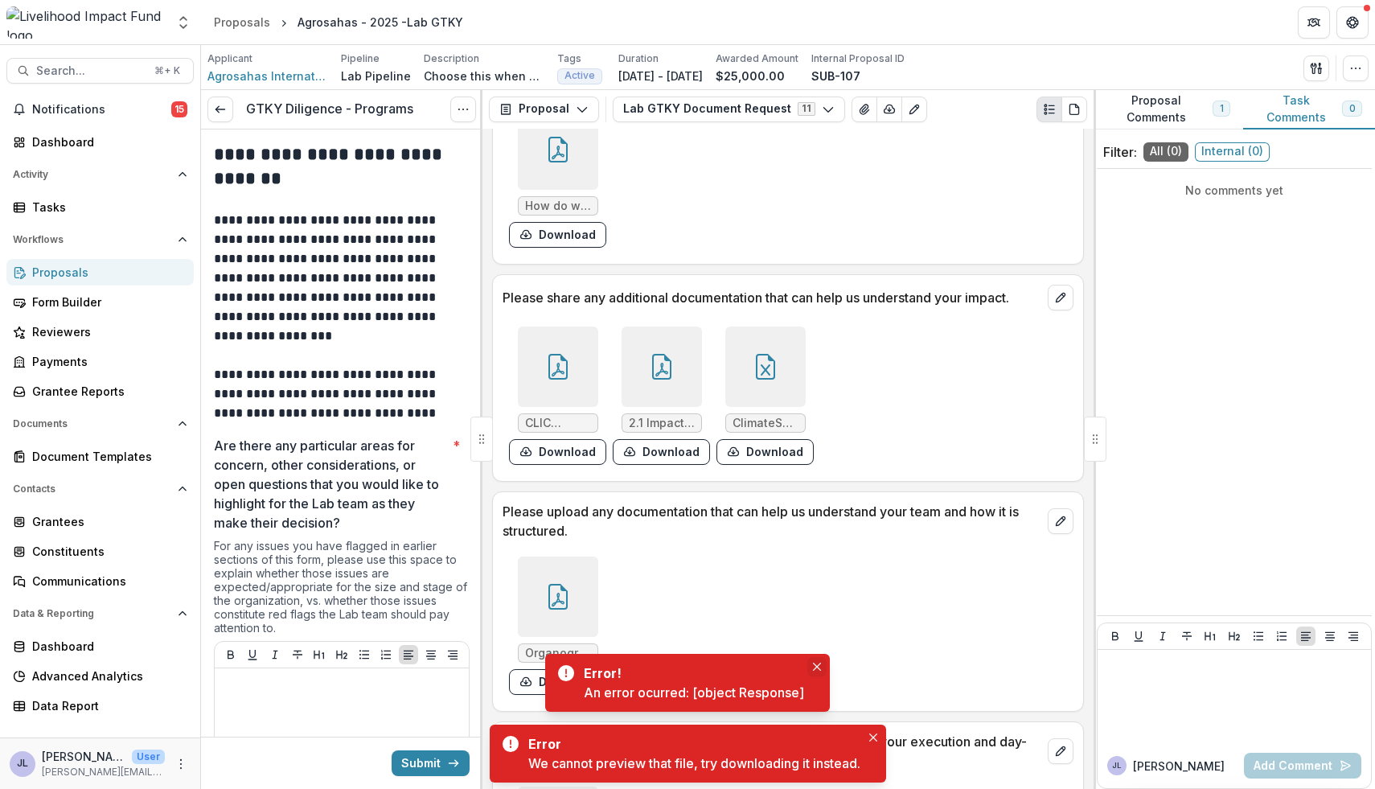
click at [819, 663] on icon "Close" at bounding box center [817, 667] width 8 height 8
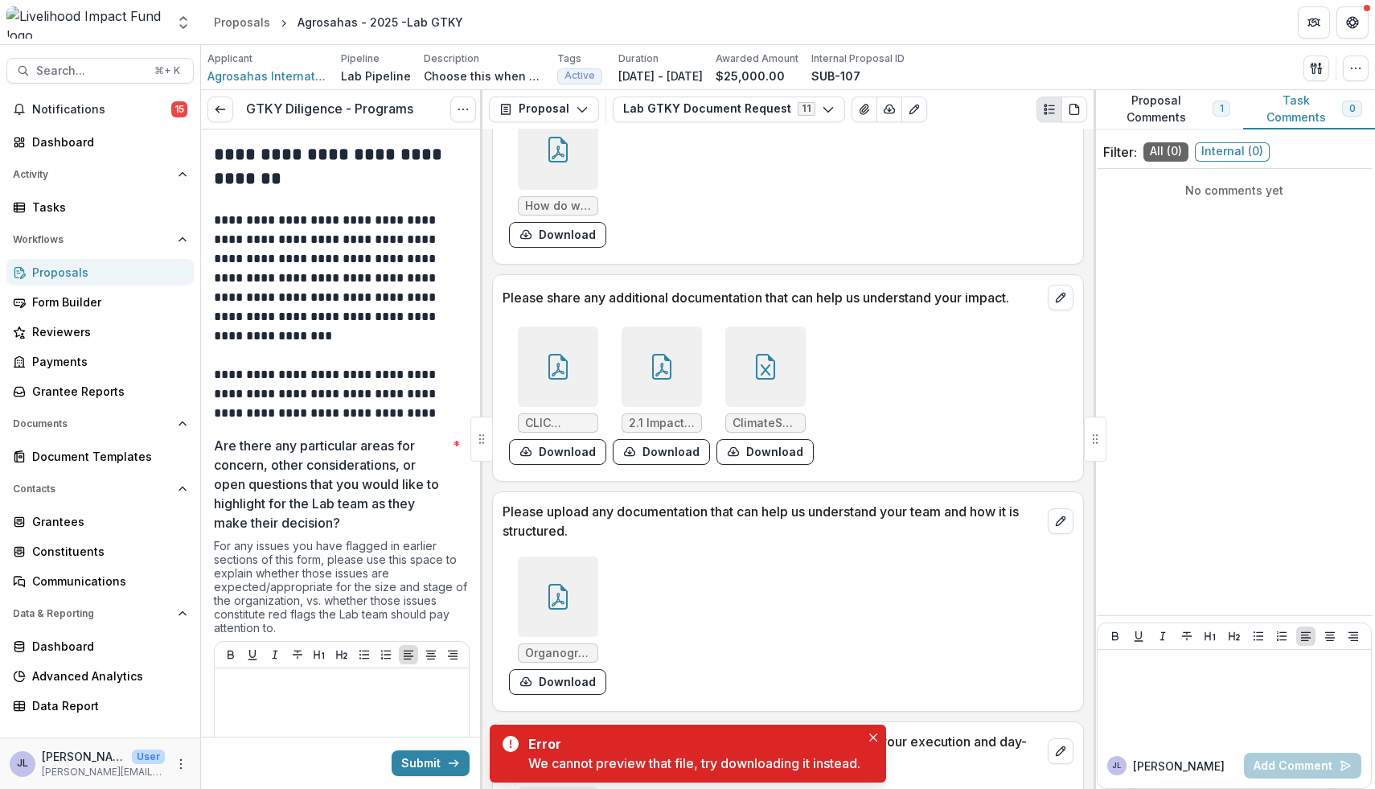
click at [760, 387] on div at bounding box center [765, 366] width 80 height 80
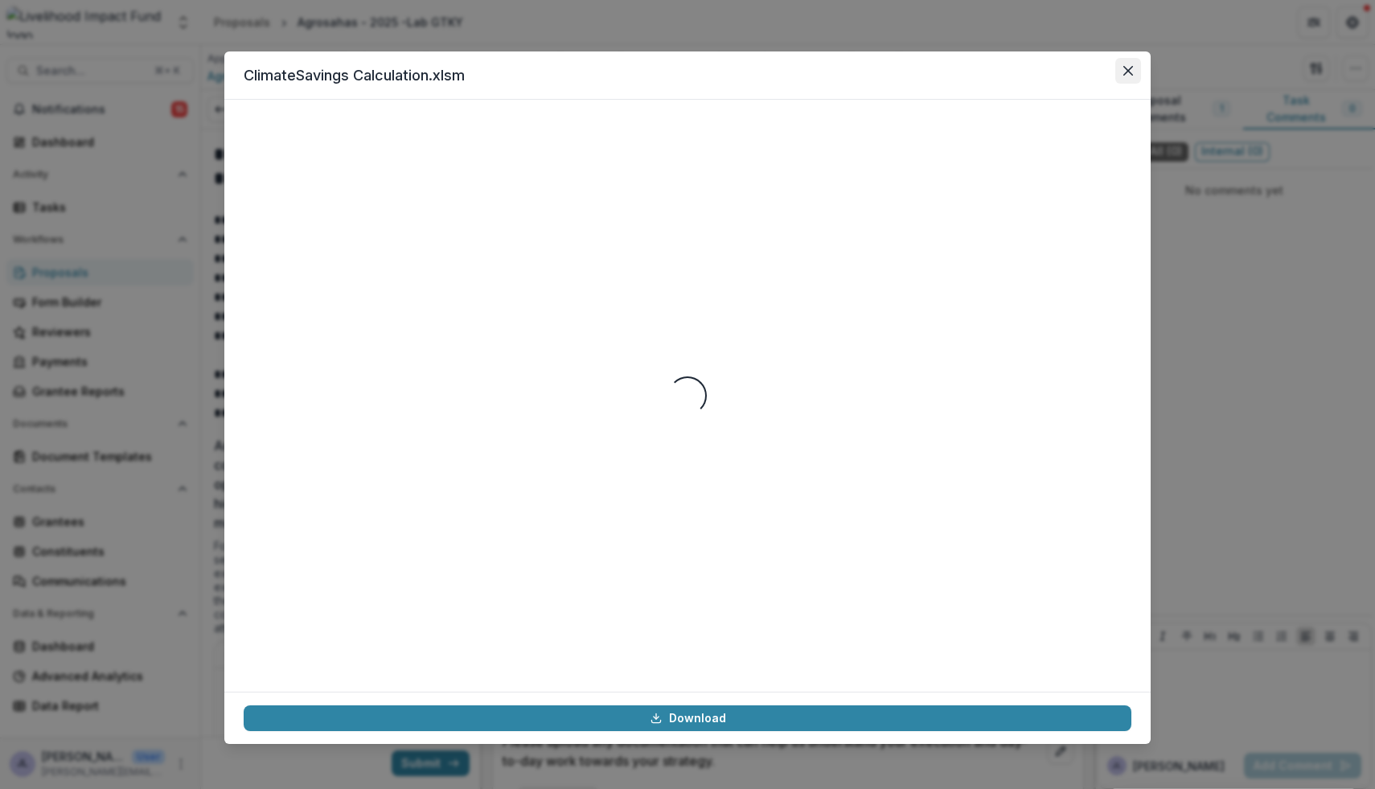
click at [1126, 73] on icon "Close" at bounding box center [1128, 71] width 10 height 10
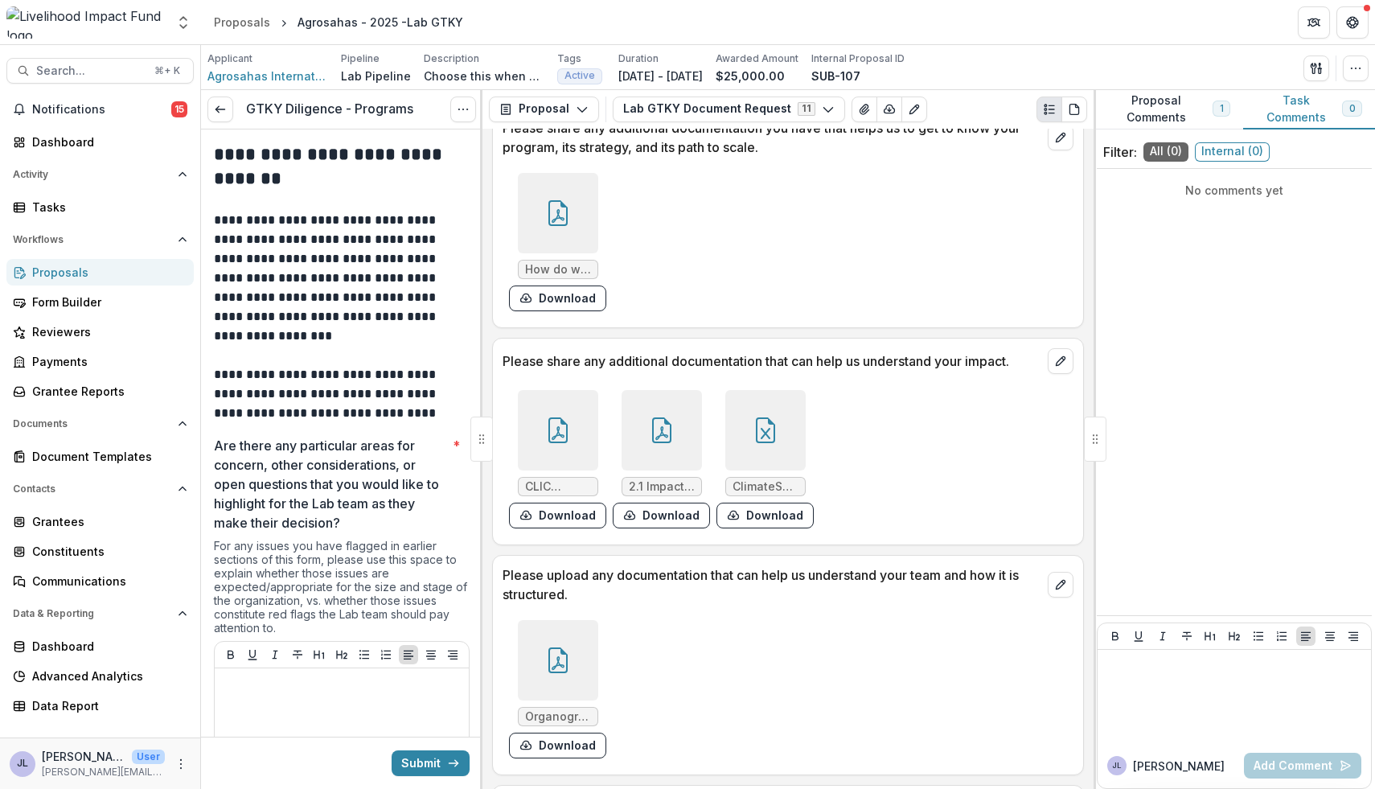
scroll to position [2687, 0]
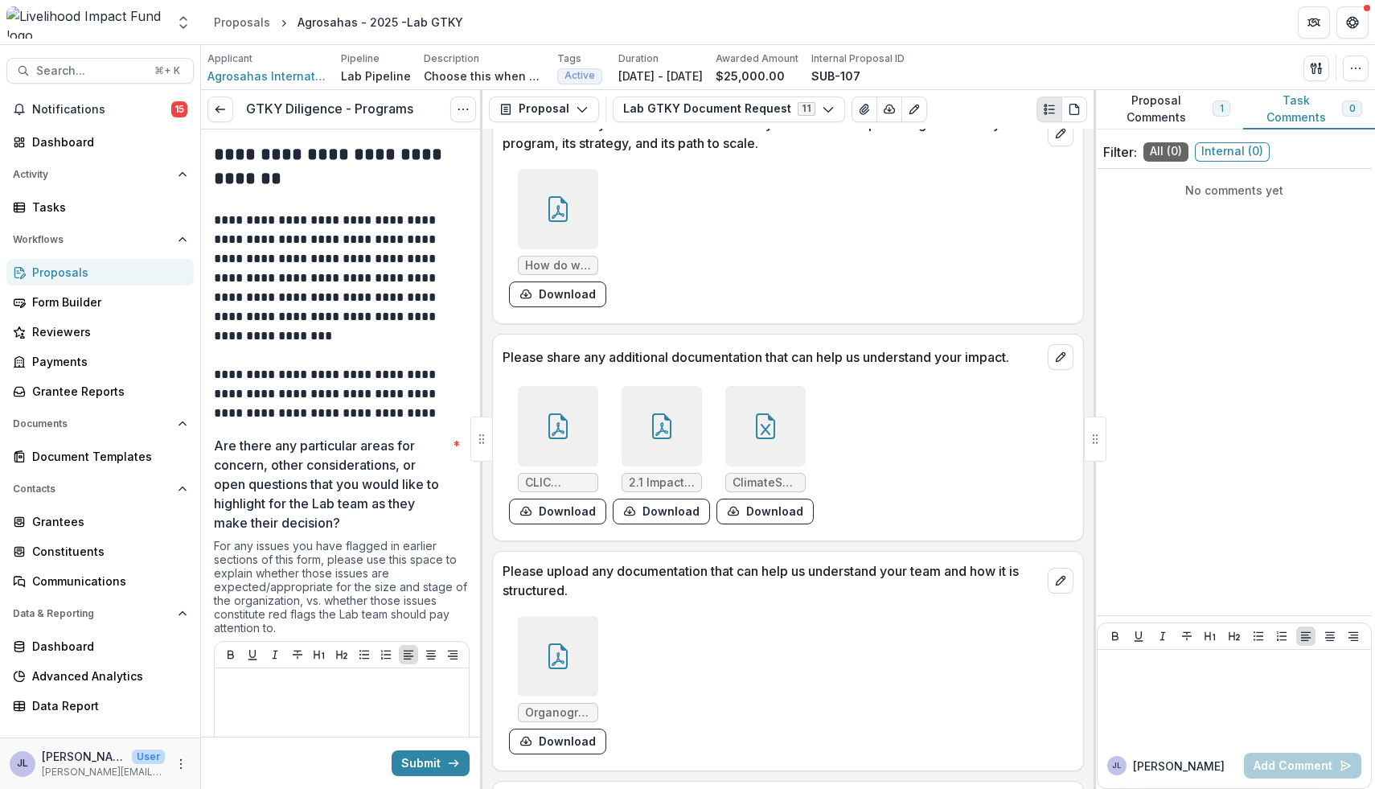
click at [580, 646] on div at bounding box center [558, 656] width 80 height 80
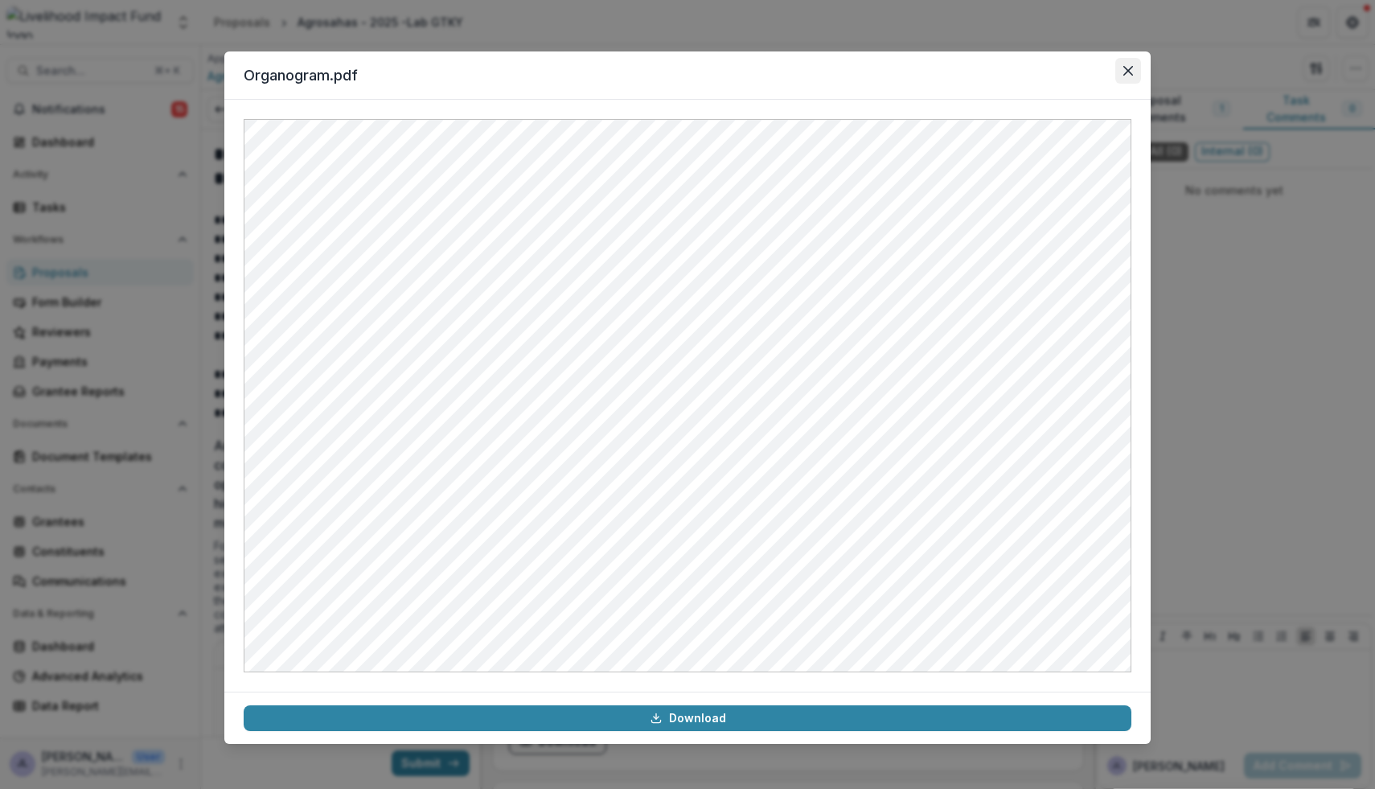
click at [1134, 72] on button "Close" at bounding box center [1128, 71] width 26 height 26
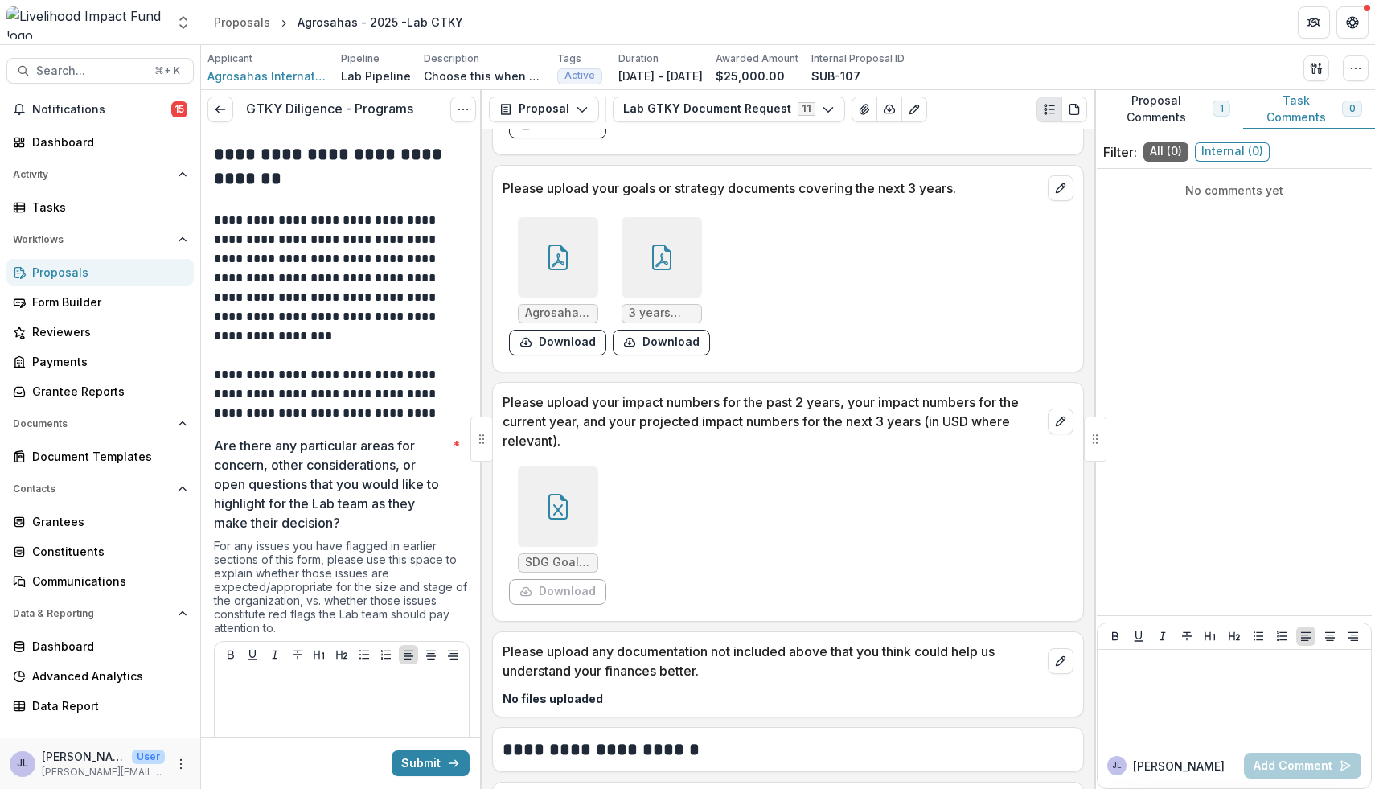
scroll to position [1163, 0]
